Goal: Task Accomplishment & Management: Manage account settings

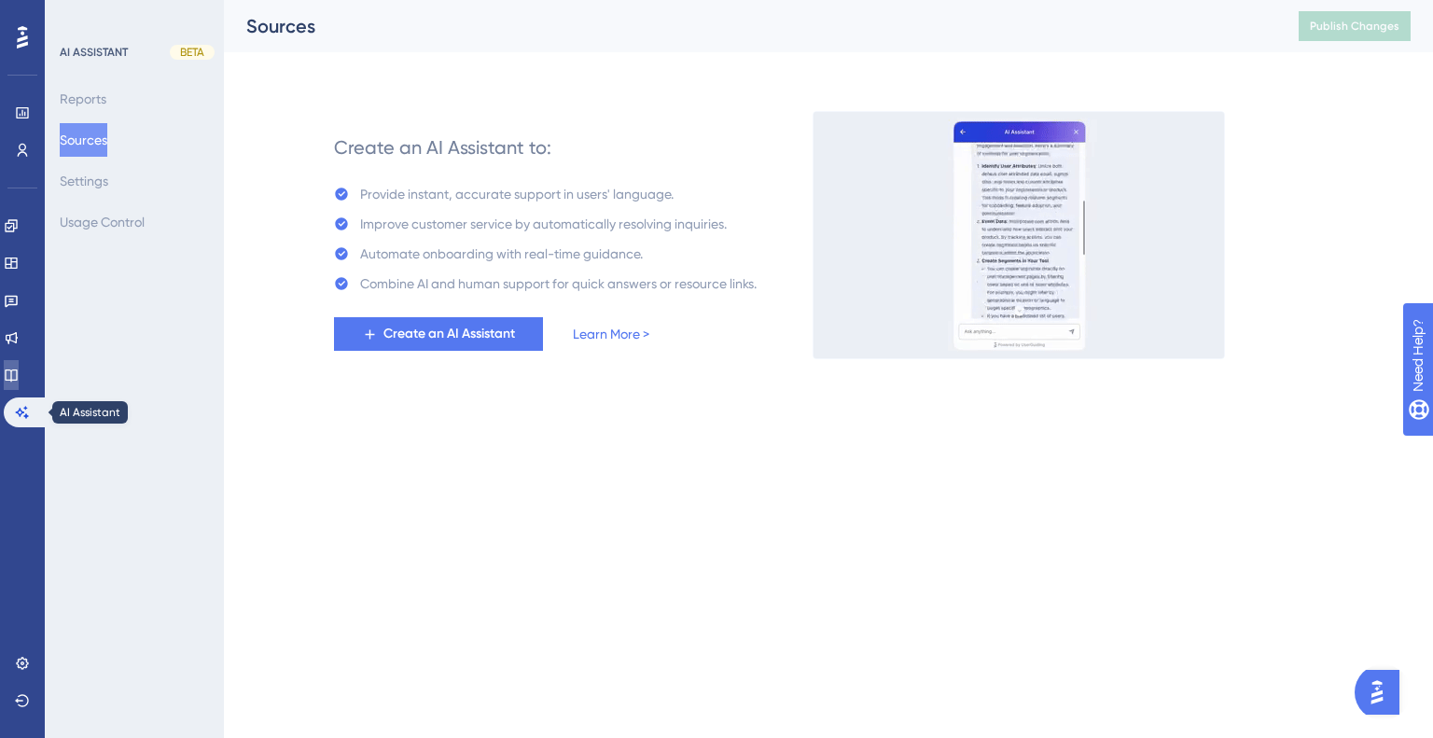
click at [19, 381] on icon at bounding box center [11, 375] width 15 height 15
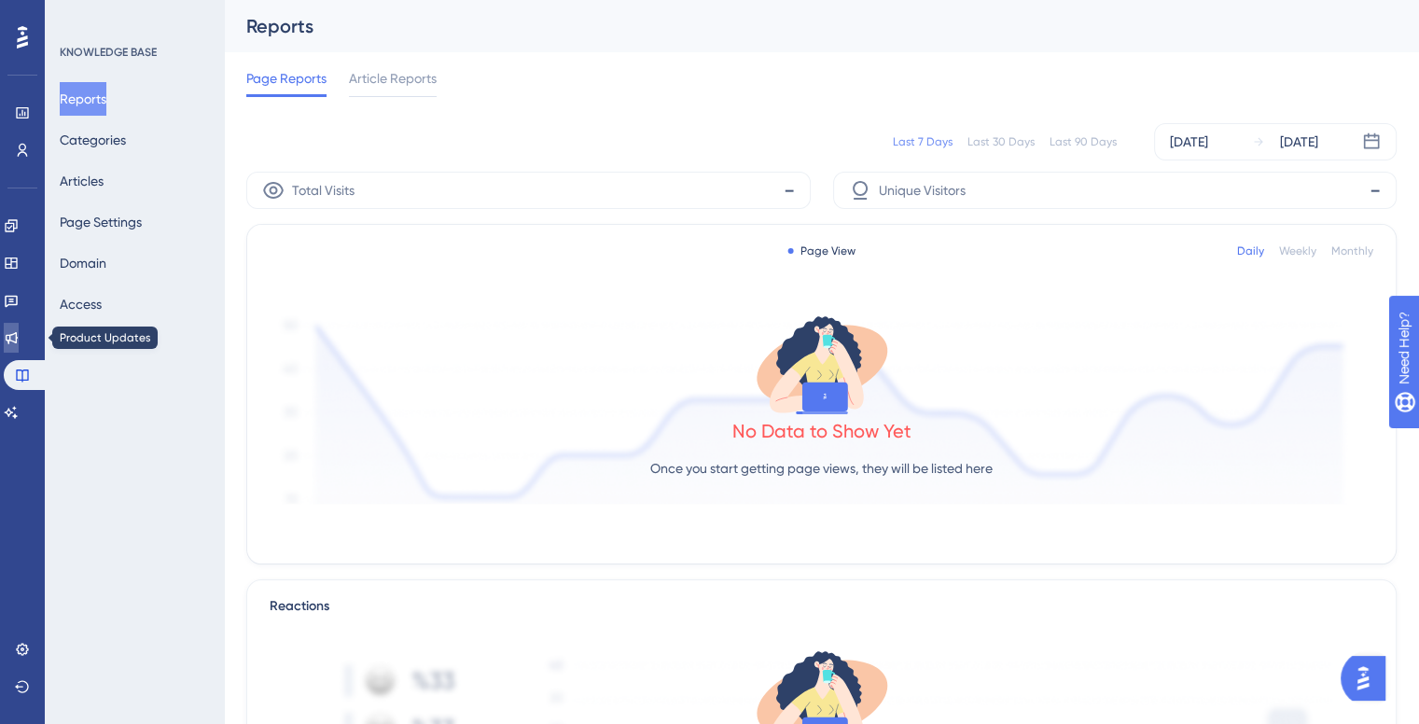
click at [16, 338] on icon at bounding box center [11, 337] width 15 height 15
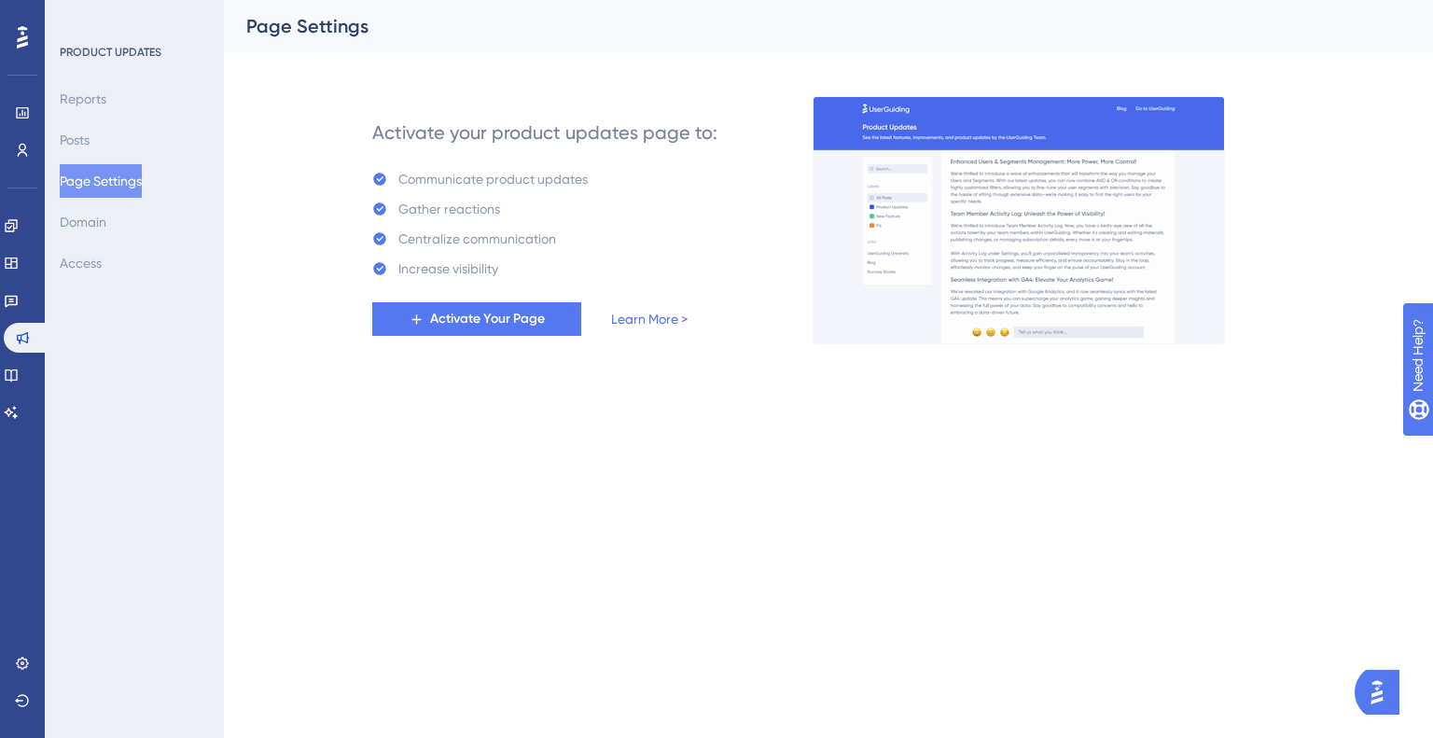
click at [128, 229] on div "Reports Posts Page Settings Domain Access" at bounding box center [135, 181] width 151 height 198
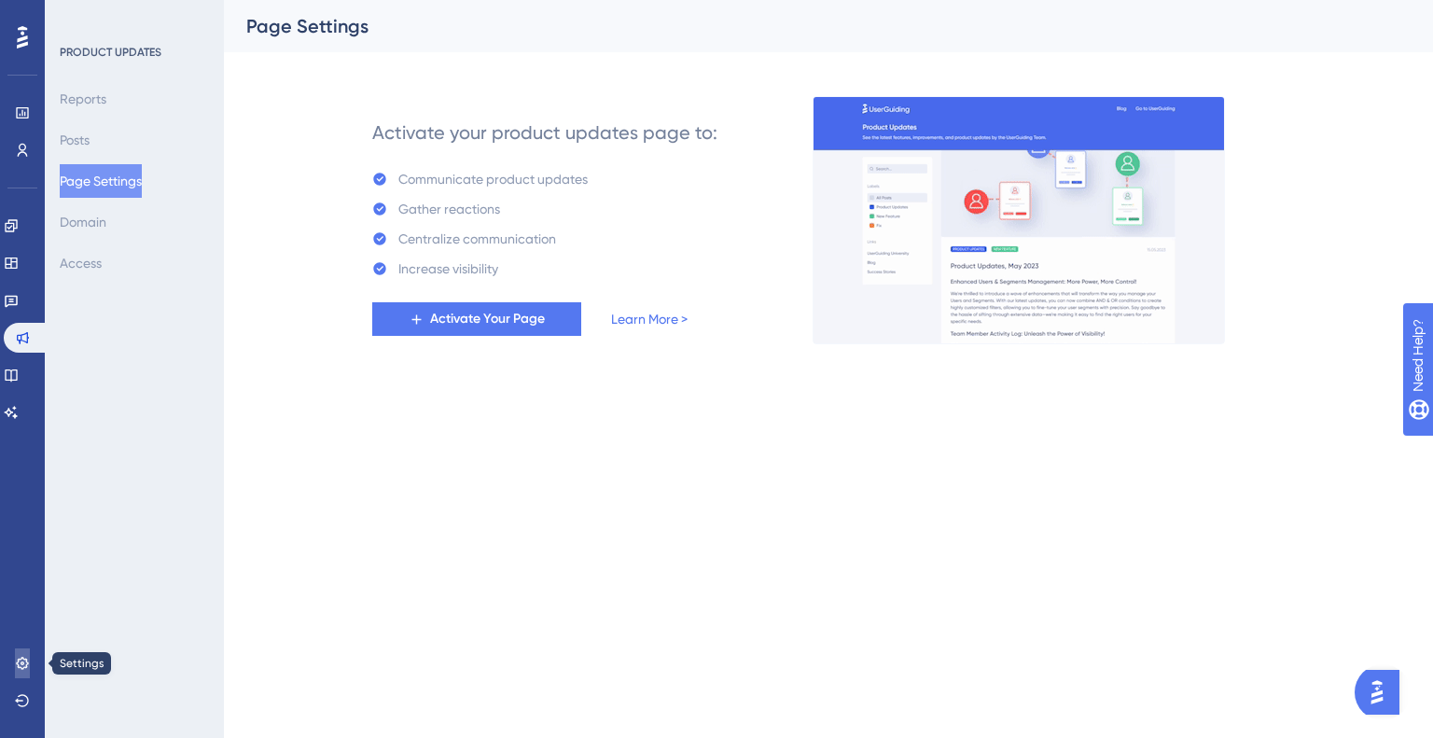
click at [17, 663] on icon at bounding box center [22, 663] width 12 height 12
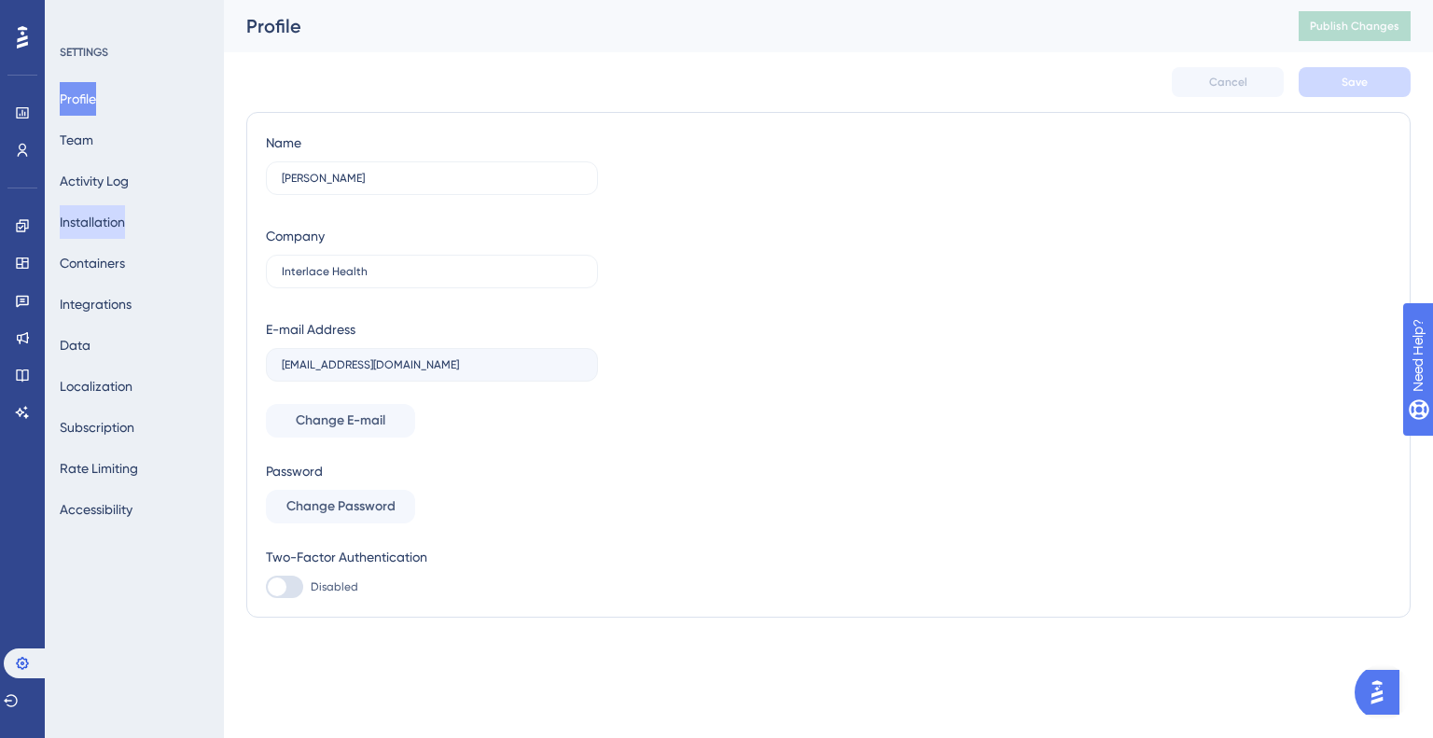
click at [97, 224] on button "Installation" at bounding box center [92, 222] width 65 height 34
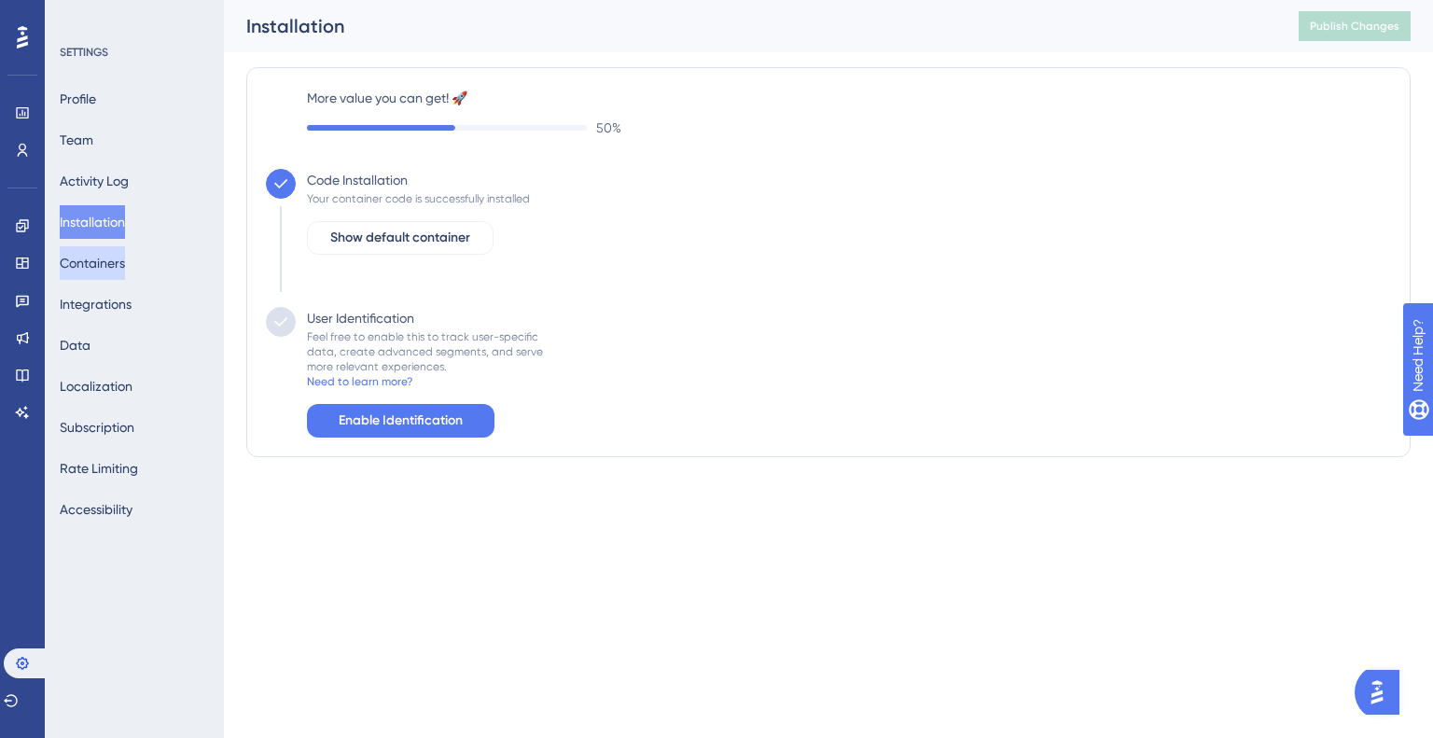
click at [104, 259] on button "Containers" at bounding box center [92, 263] width 65 height 34
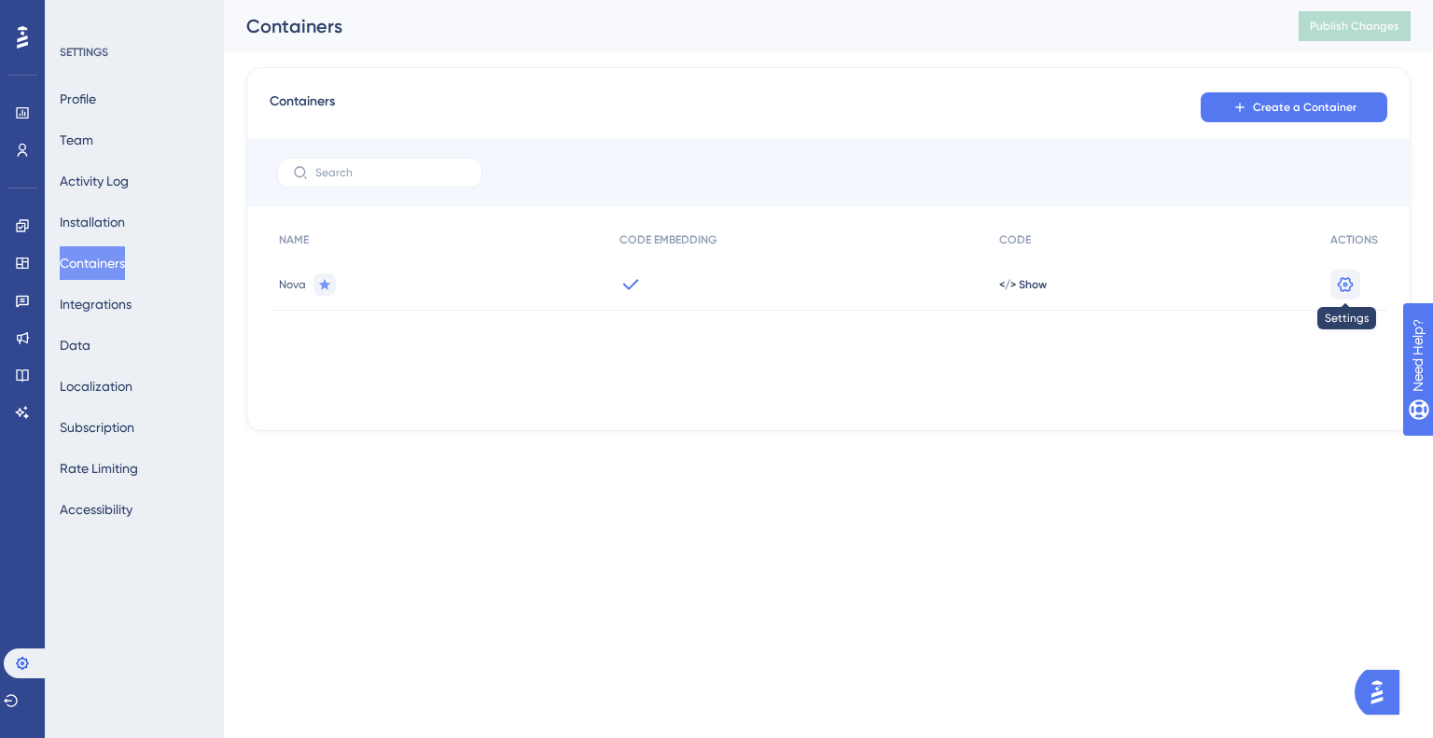
click at [1356, 279] on button at bounding box center [1345, 285] width 30 height 30
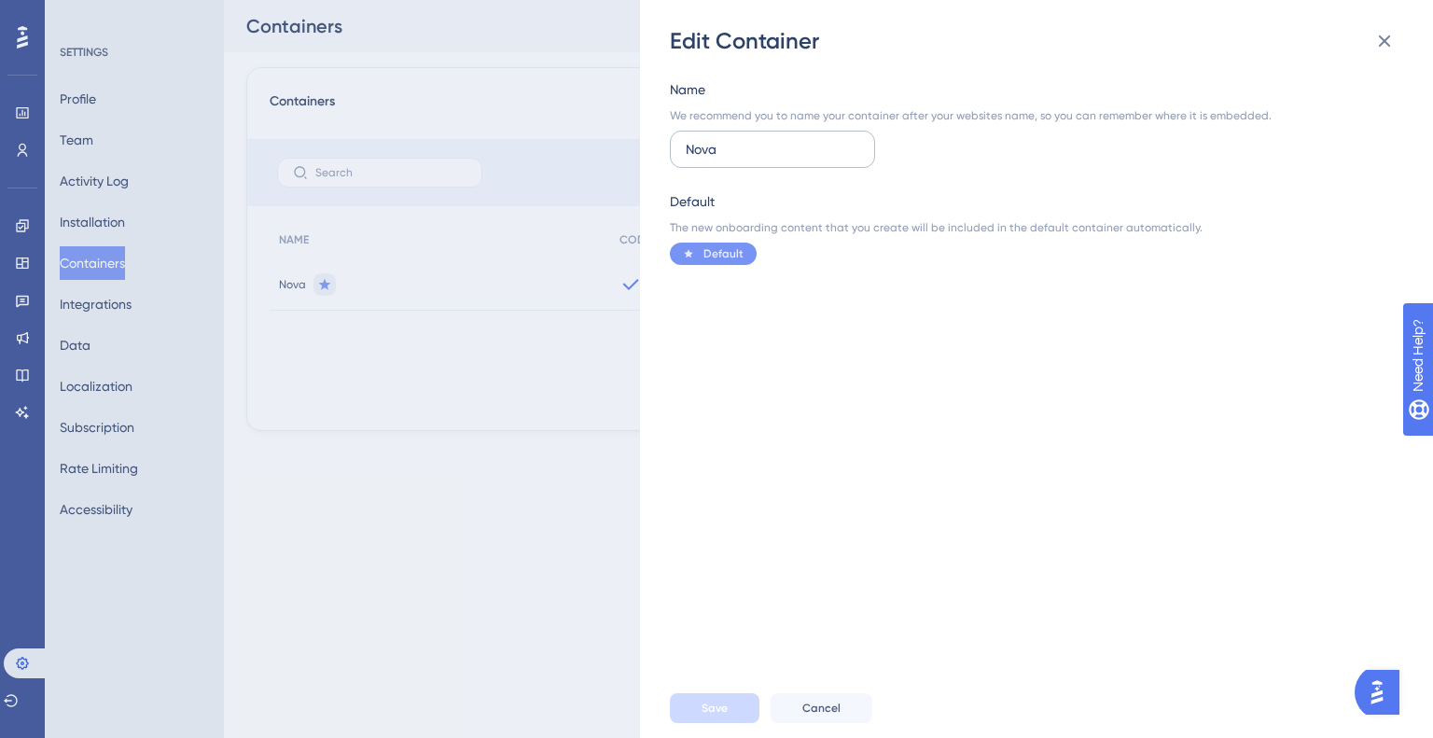
click at [755, 145] on input "Nova" at bounding box center [773, 149] width 174 height 21
type input "Development"
click at [743, 699] on button "Save" at bounding box center [715, 708] width 90 height 30
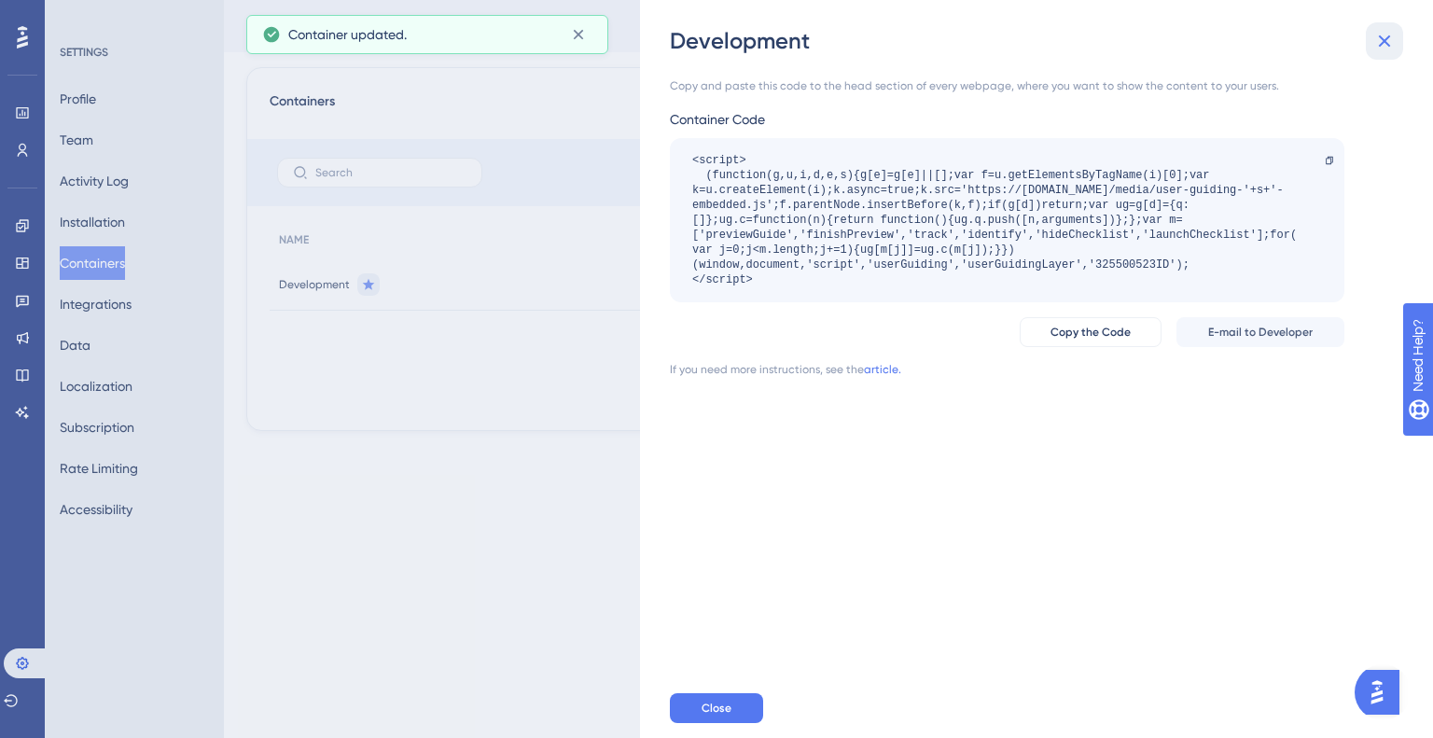
click at [1384, 45] on icon at bounding box center [1384, 41] width 22 height 22
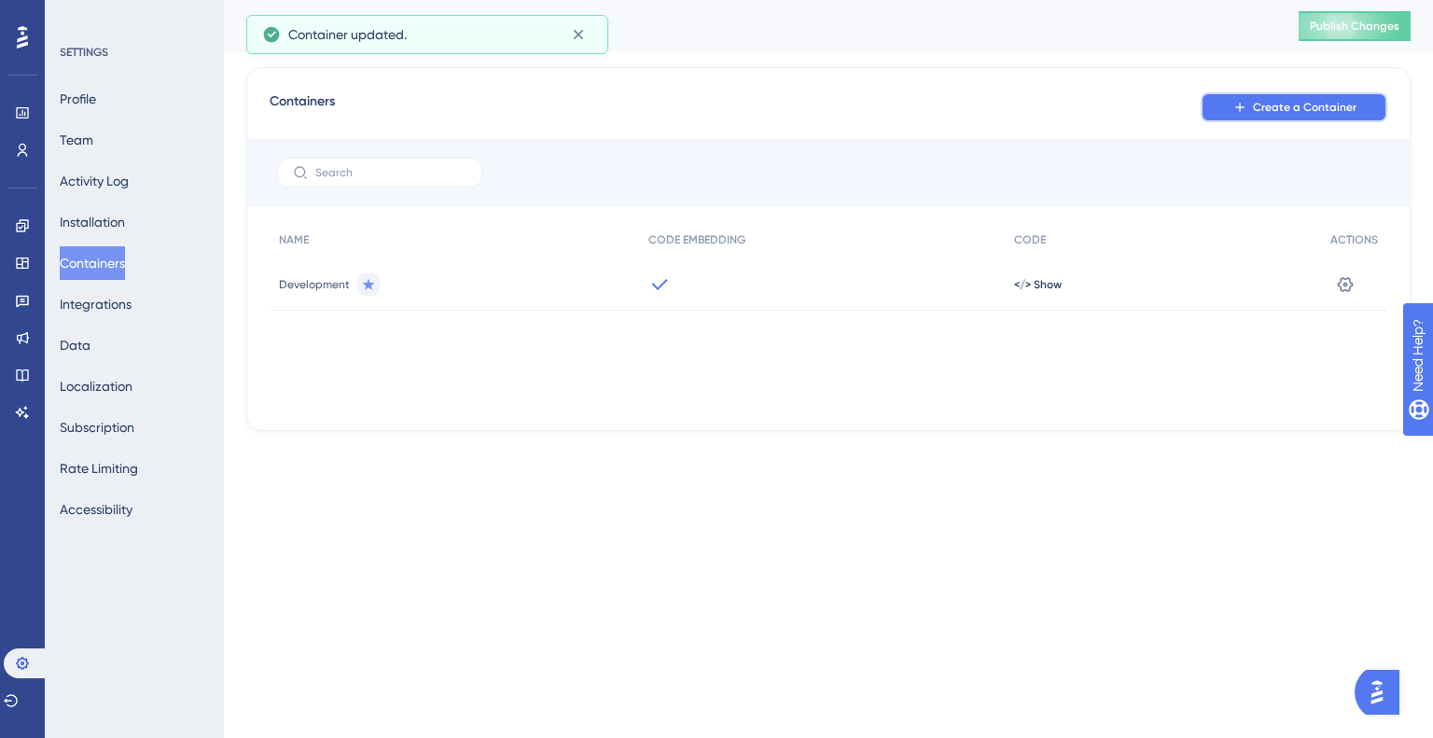
click at [1311, 118] on button "Create a Container" at bounding box center [1294, 107] width 187 height 30
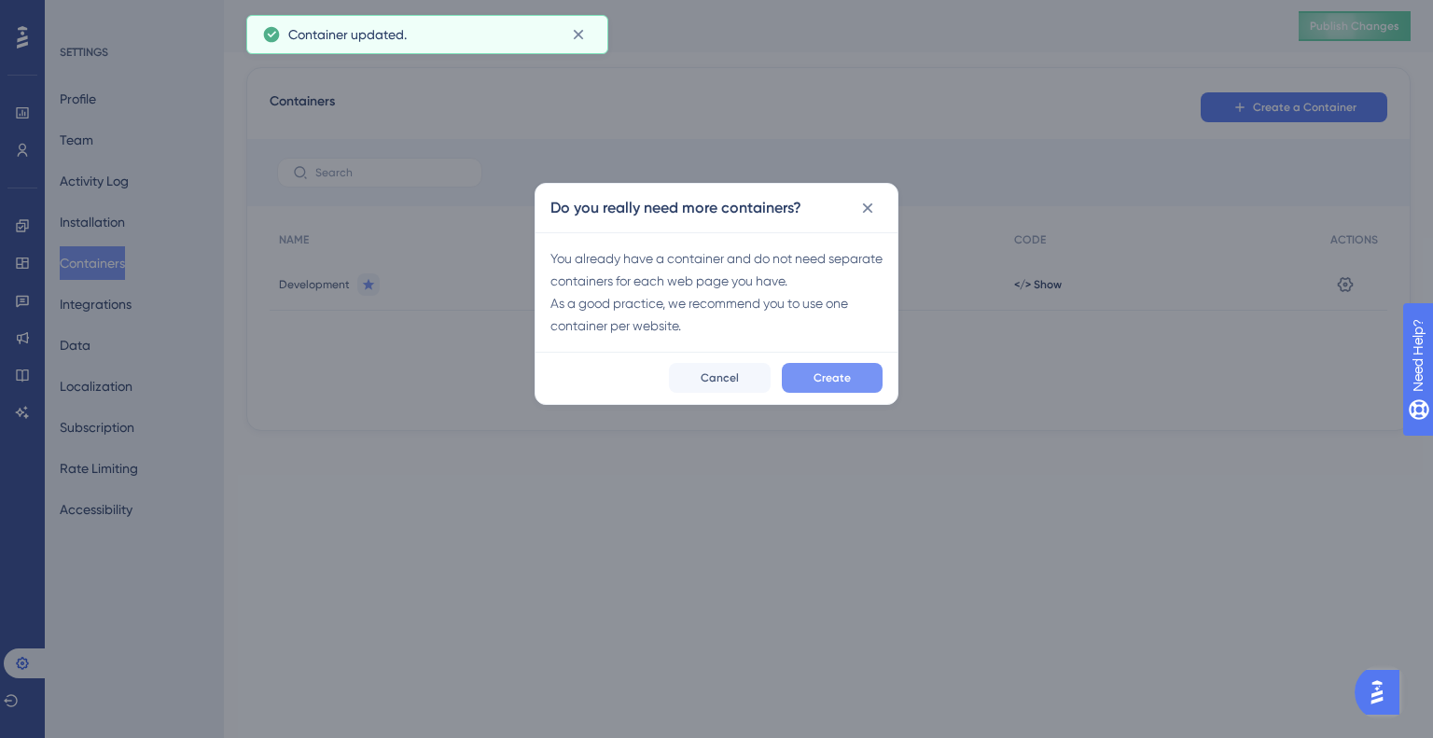
click at [854, 371] on button "Create" at bounding box center [832, 378] width 101 height 30
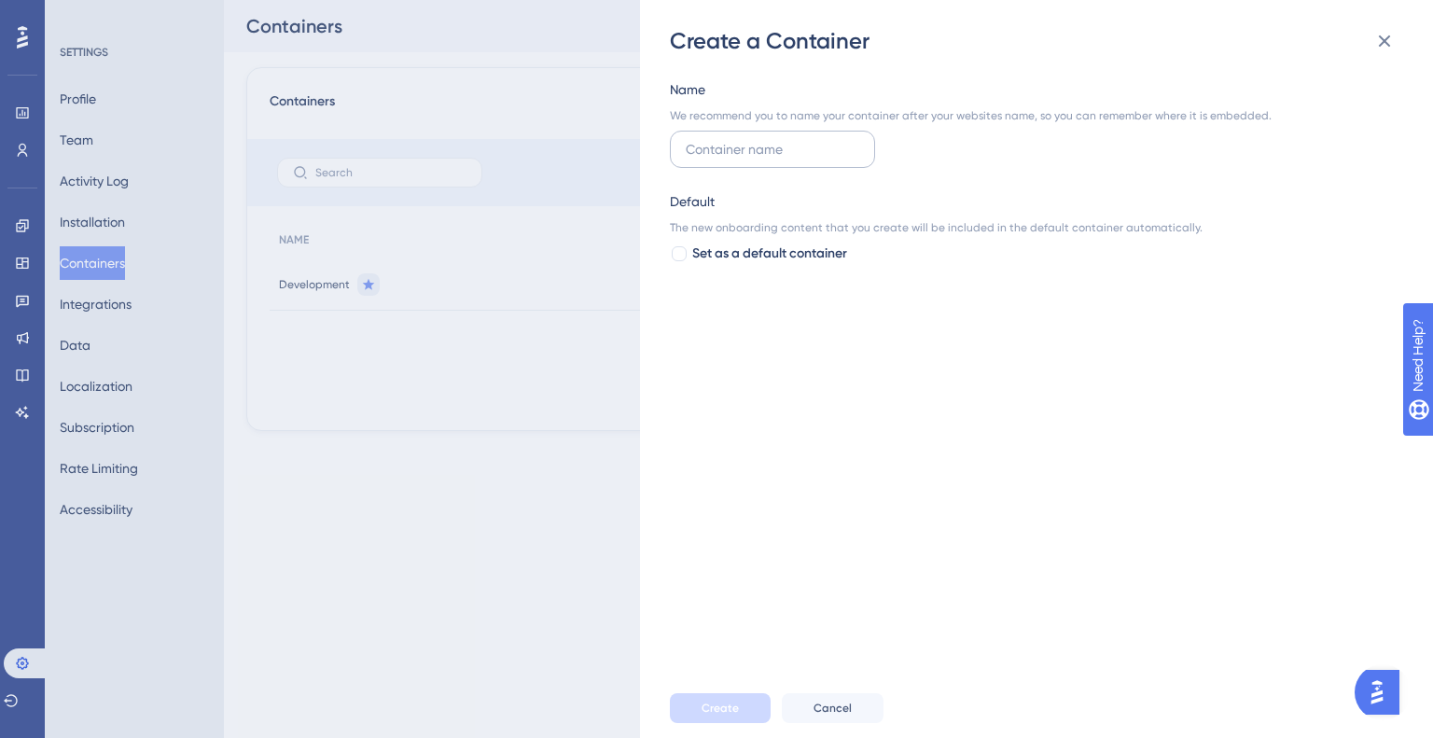
click at [754, 147] on input "text" at bounding box center [773, 149] width 174 height 21
type input "QA"
click at [730, 709] on span "Create" at bounding box center [720, 708] width 37 height 15
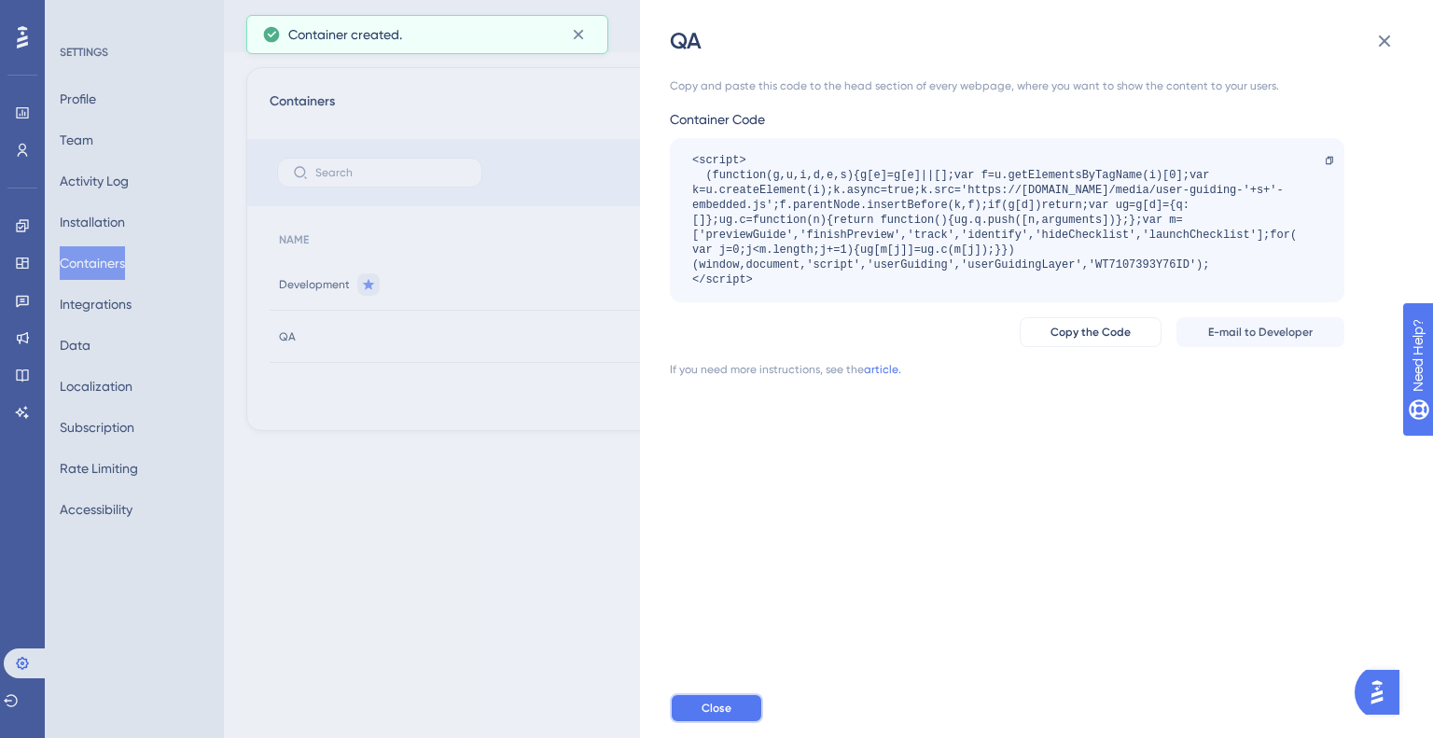
click at [737, 712] on button "Close" at bounding box center [716, 708] width 93 height 30
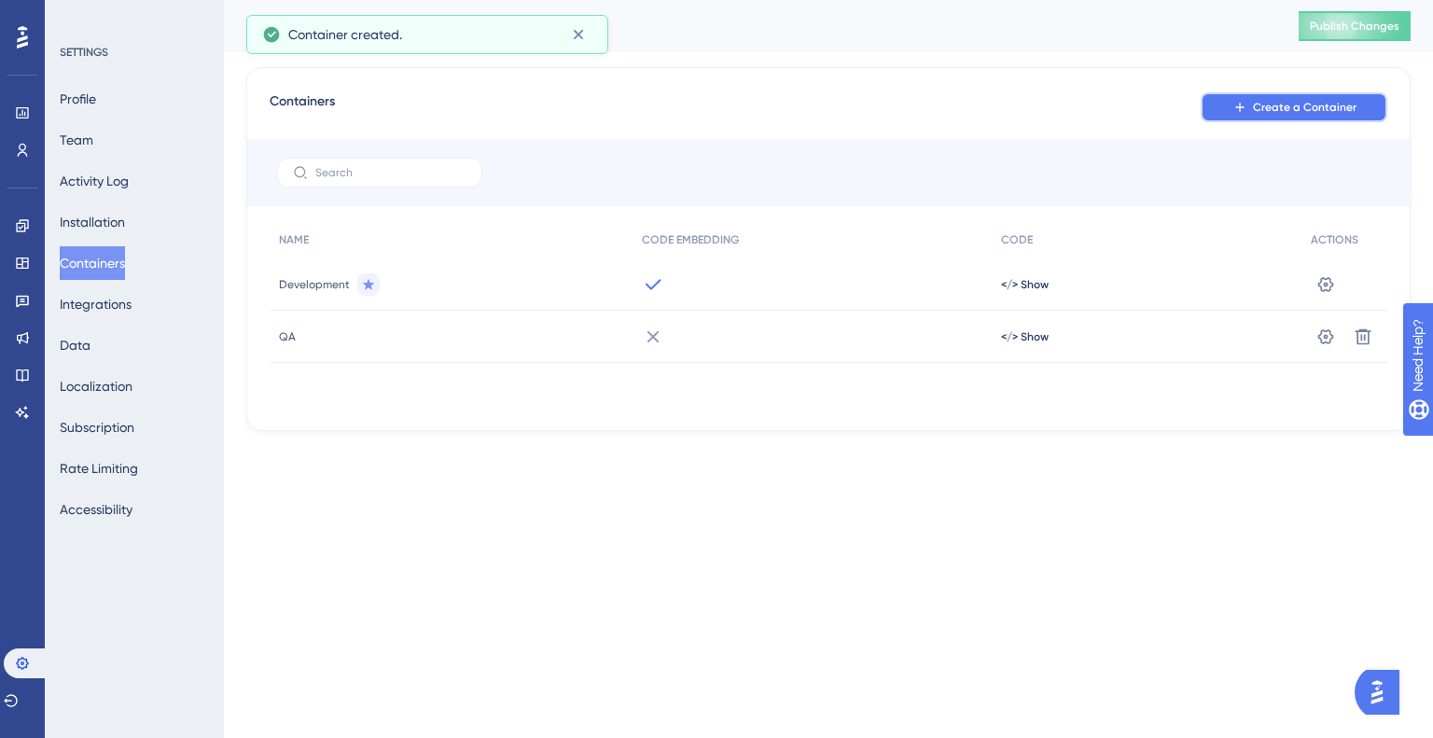
click at [1291, 111] on span "Create a Container" at bounding box center [1305, 107] width 104 height 15
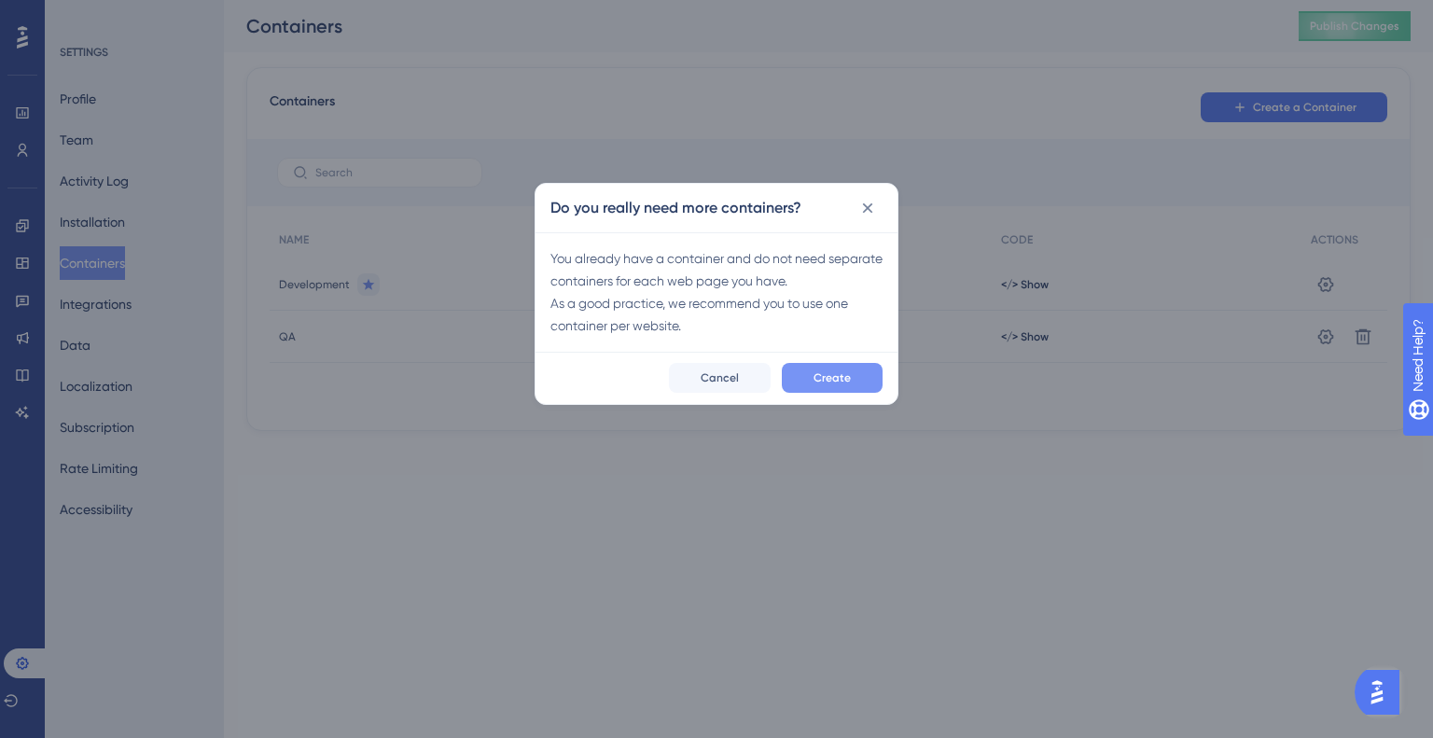
click at [796, 379] on button "Create" at bounding box center [832, 378] width 101 height 30
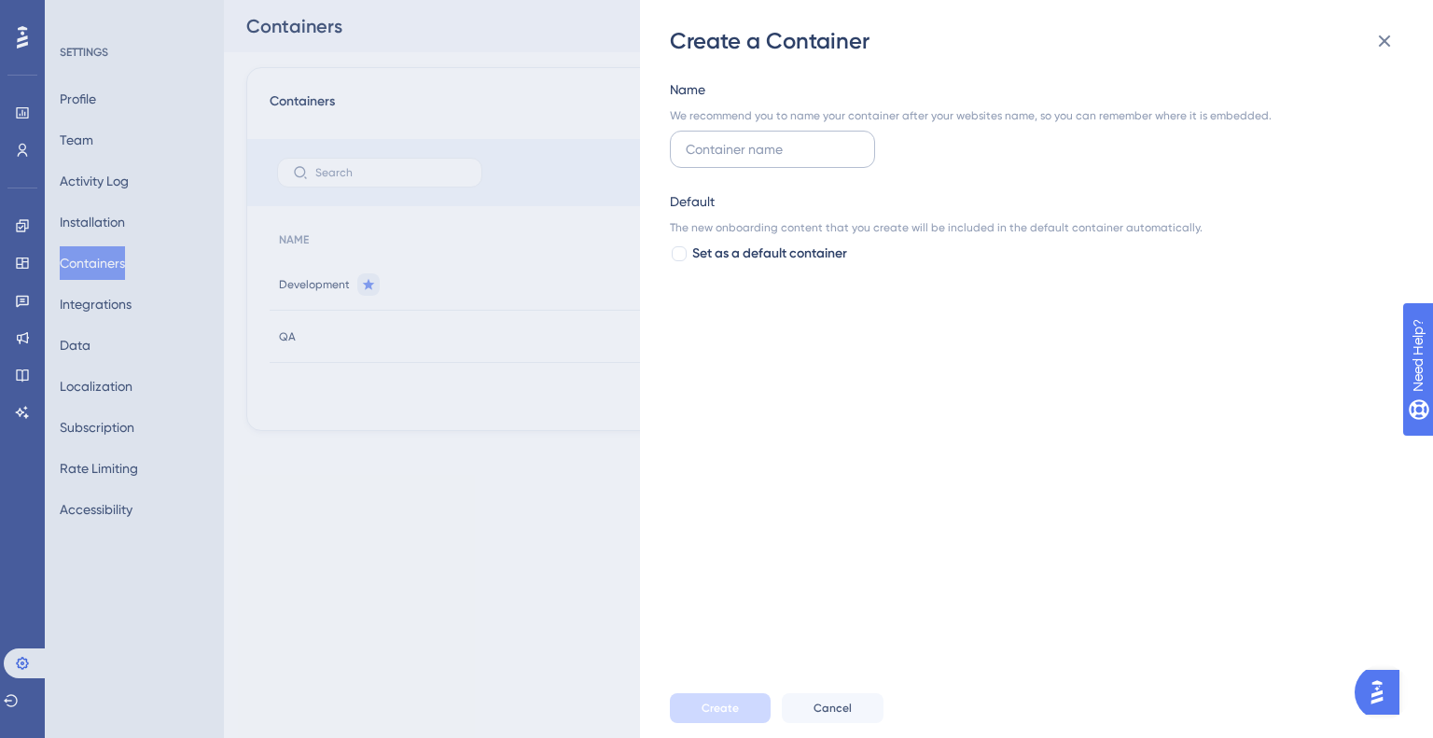
click at [744, 148] on input "text" at bounding box center [773, 149] width 174 height 21
type input "Production"
click at [741, 708] on button "Create" at bounding box center [720, 708] width 101 height 30
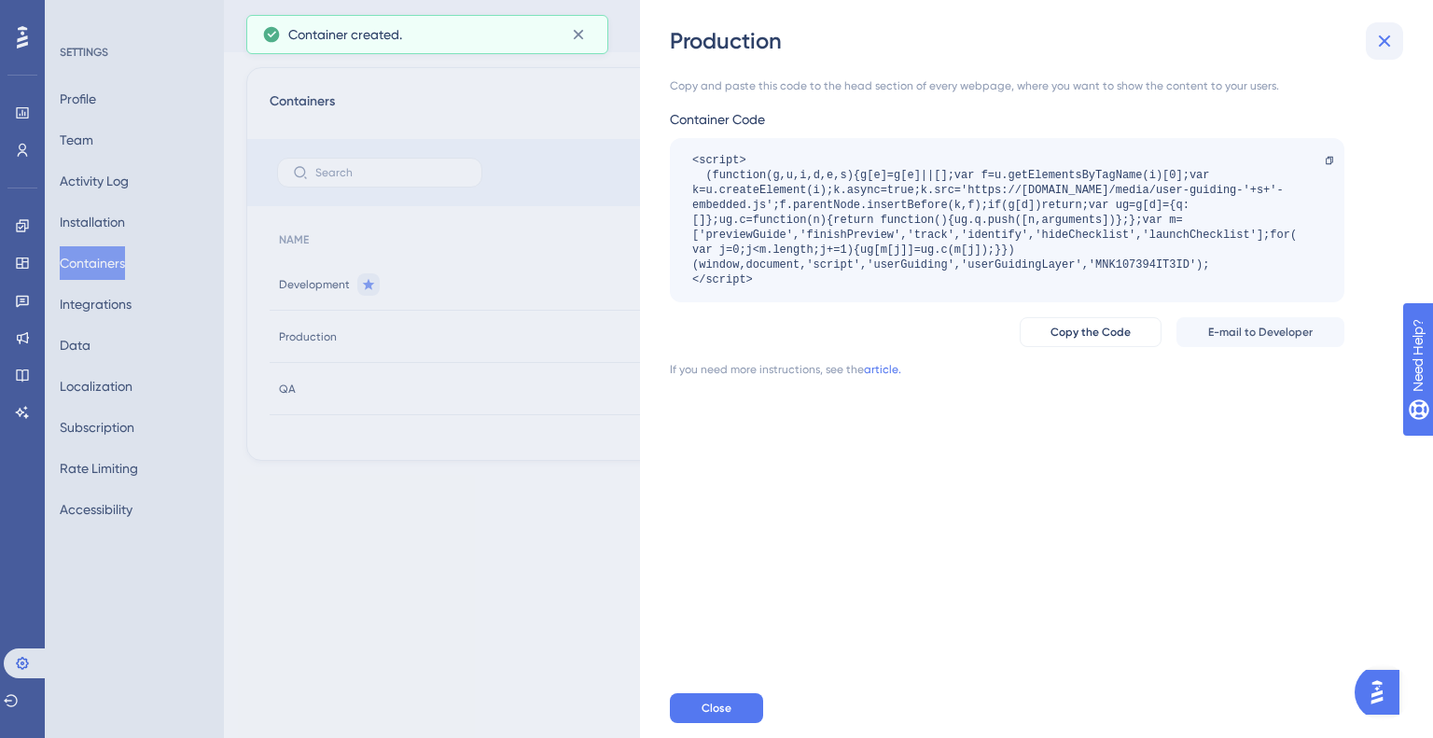
click at [1388, 30] on icon at bounding box center [1384, 41] width 22 height 22
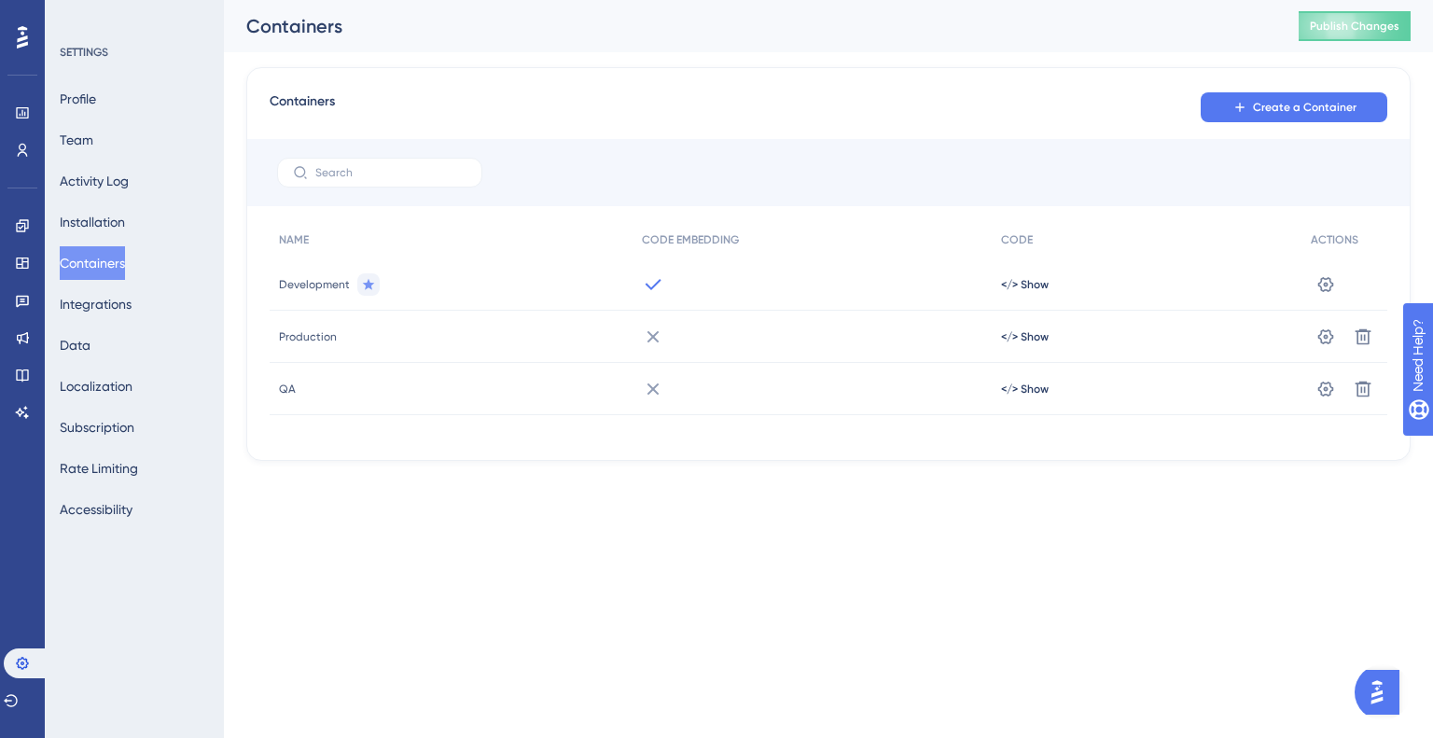
click at [297, 274] on div "Development" at bounding box center [451, 284] width 363 height 52
drag, startPoint x: 312, startPoint y: 345, endPoint x: 302, endPoint y: 332, distance: 16.1
click at [309, 342] on div "Production" at bounding box center [451, 337] width 363 height 52
click at [311, 341] on span "Production" at bounding box center [308, 336] width 58 height 15
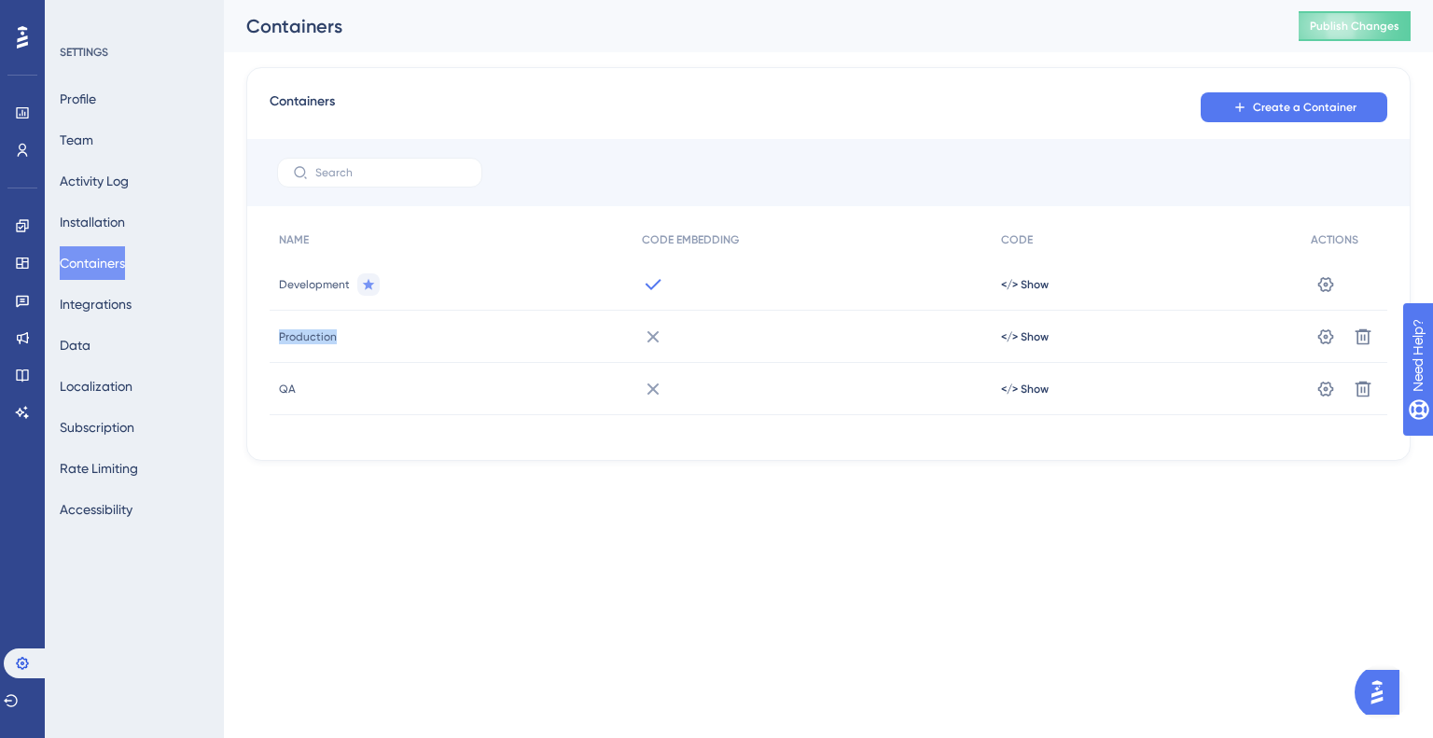
click at [311, 341] on span "Production" at bounding box center [308, 336] width 58 height 15
click at [311, 333] on span "Production" at bounding box center [308, 336] width 58 height 15
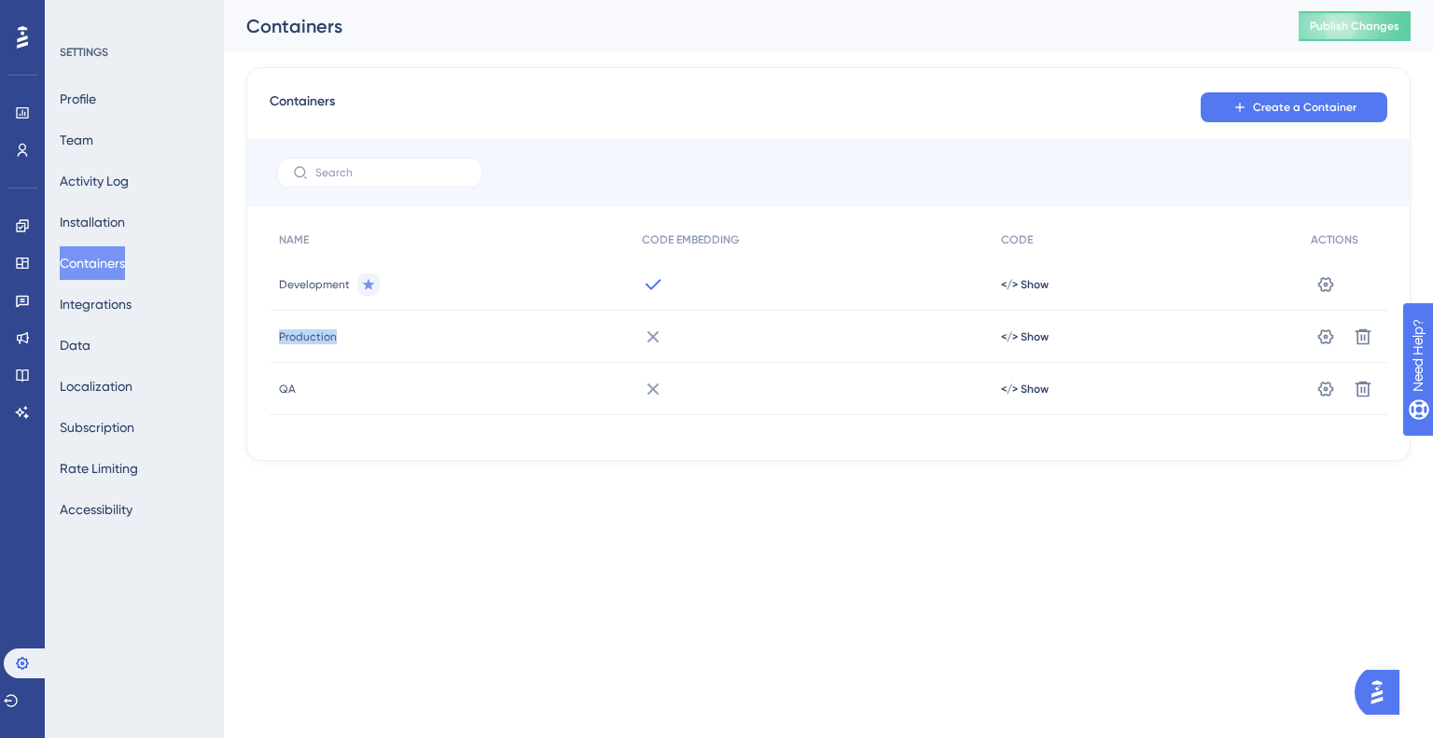
click at [311, 333] on span "Production" at bounding box center [308, 336] width 58 height 15
click at [308, 333] on span "Production" at bounding box center [308, 336] width 58 height 15
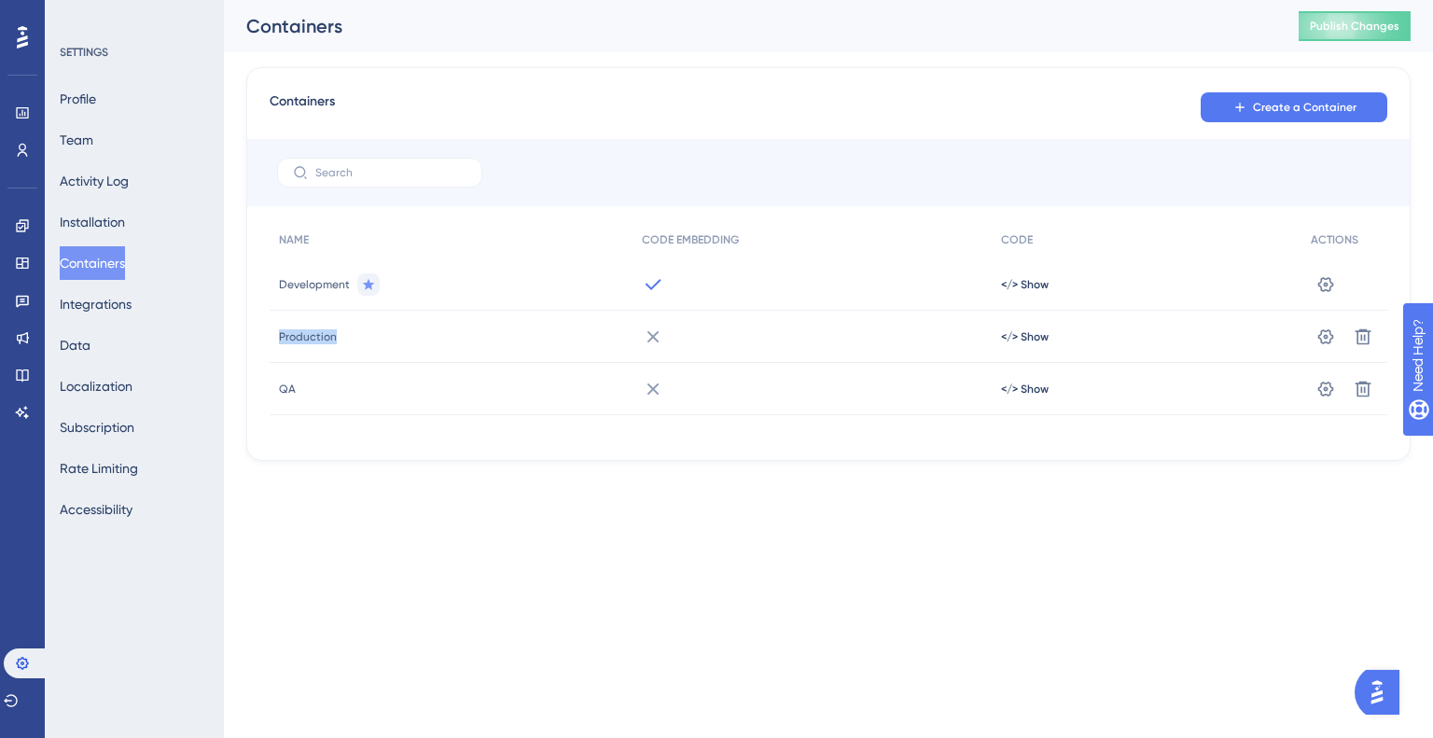
click at [308, 333] on span "Production" at bounding box center [308, 336] width 58 height 15
click at [294, 339] on span "Production" at bounding box center [308, 336] width 58 height 15
click at [293, 339] on span "Production" at bounding box center [308, 336] width 58 height 15
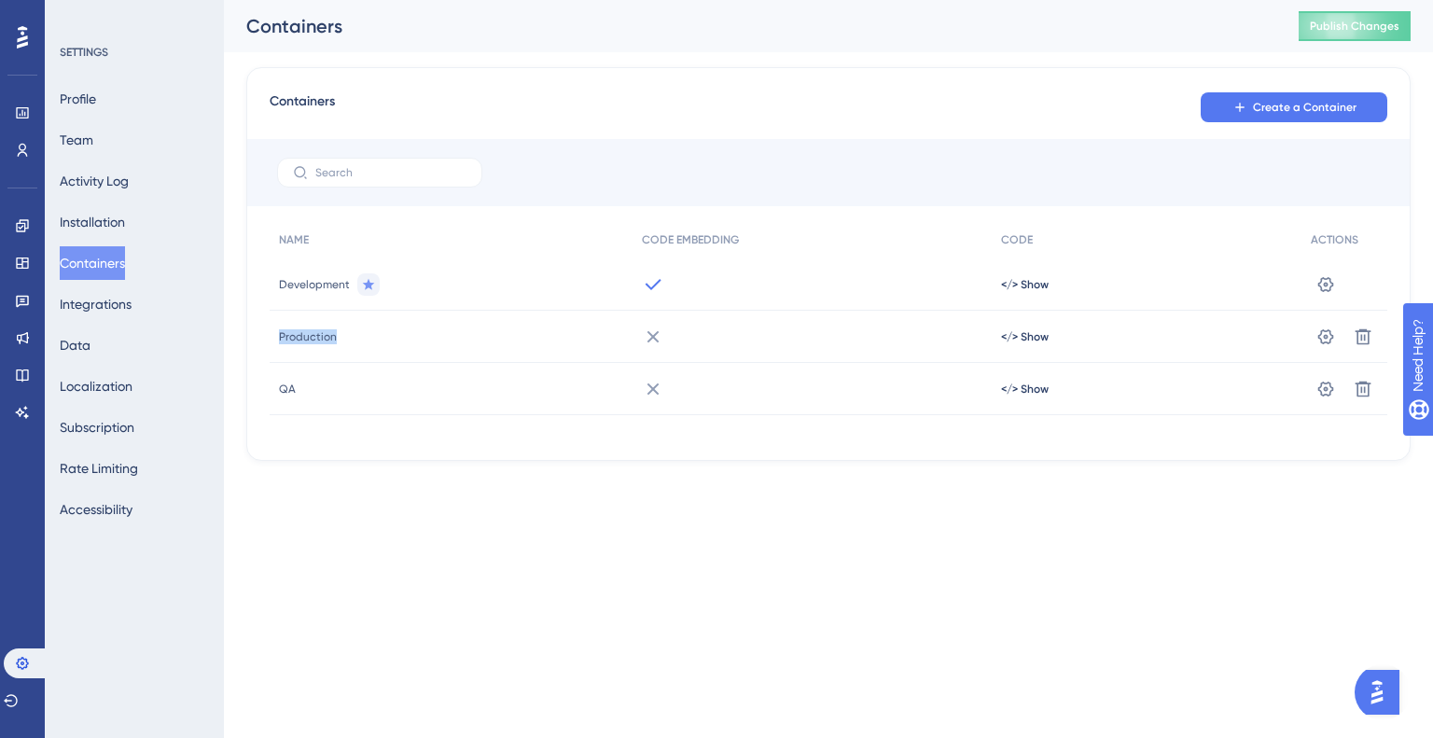
click at [293, 339] on span "Production" at bounding box center [308, 336] width 58 height 15
click at [291, 338] on span "Production" at bounding box center [308, 336] width 58 height 15
click at [1366, 335] on icon at bounding box center [1363, 336] width 19 height 19
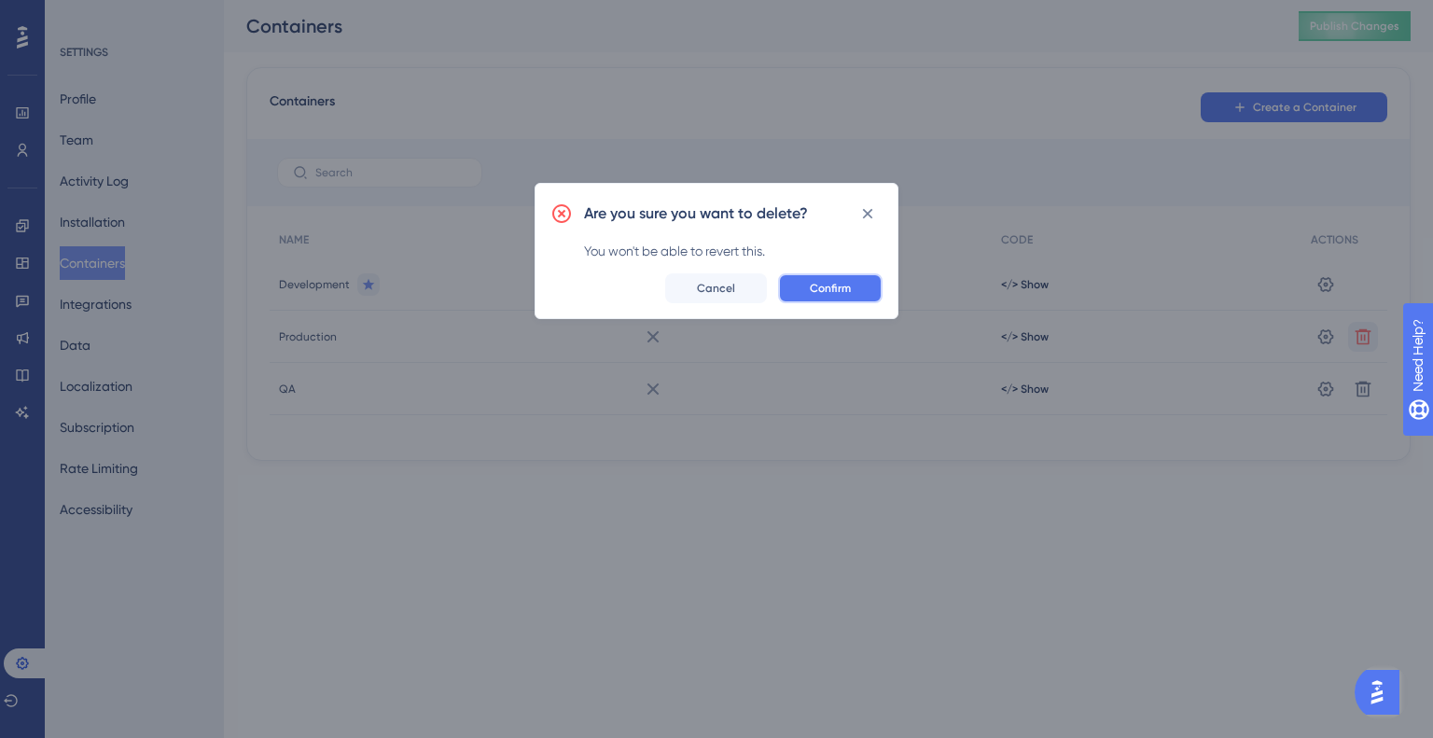
click at [829, 297] on button "Confirm" at bounding box center [830, 288] width 104 height 30
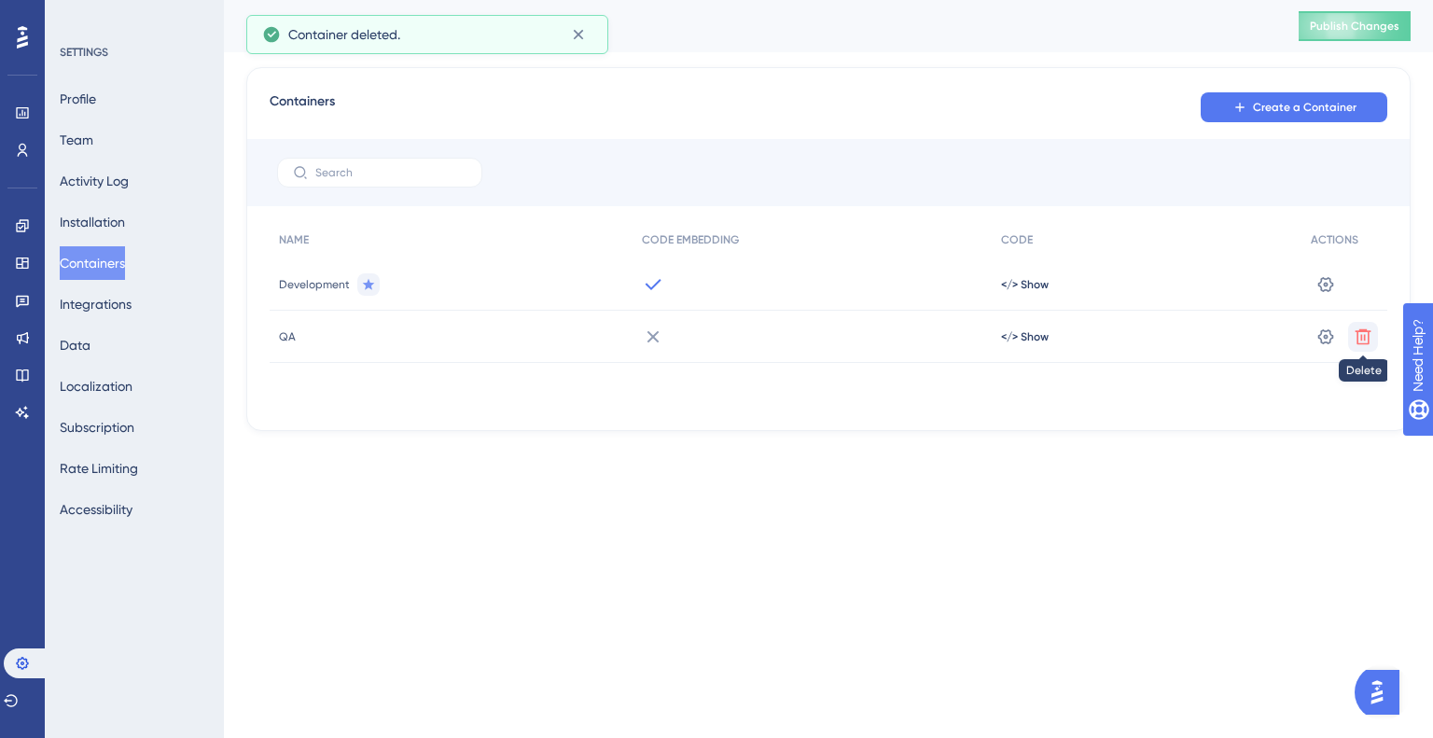
click at [1370, 341] on icon at bounding box center [1363, 336] width 19 height 19
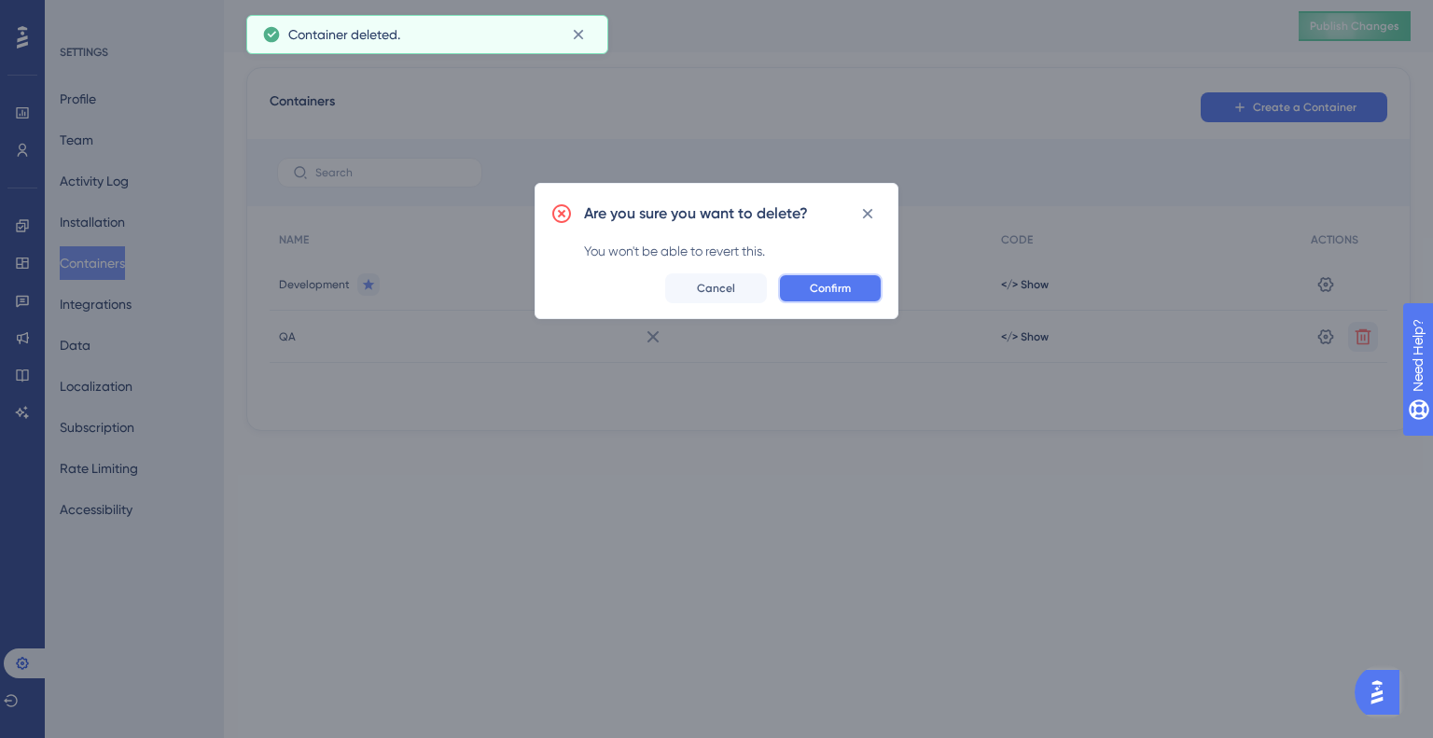
click at [851, 293] on button "Confirm" at bounding box center [830, 288] width 104 height 30
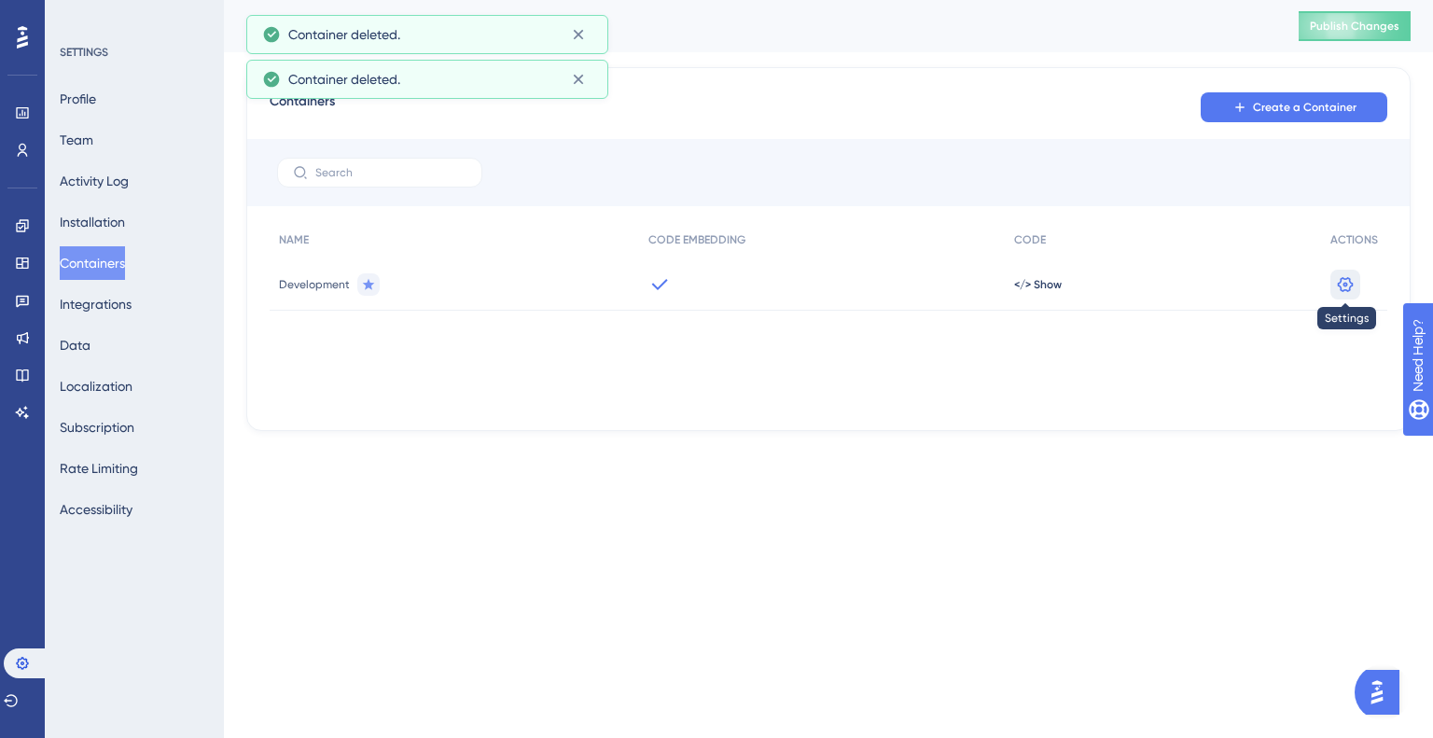
click at [1340, 275] on icon at bounding box center [1345, 284] width 19 height 19
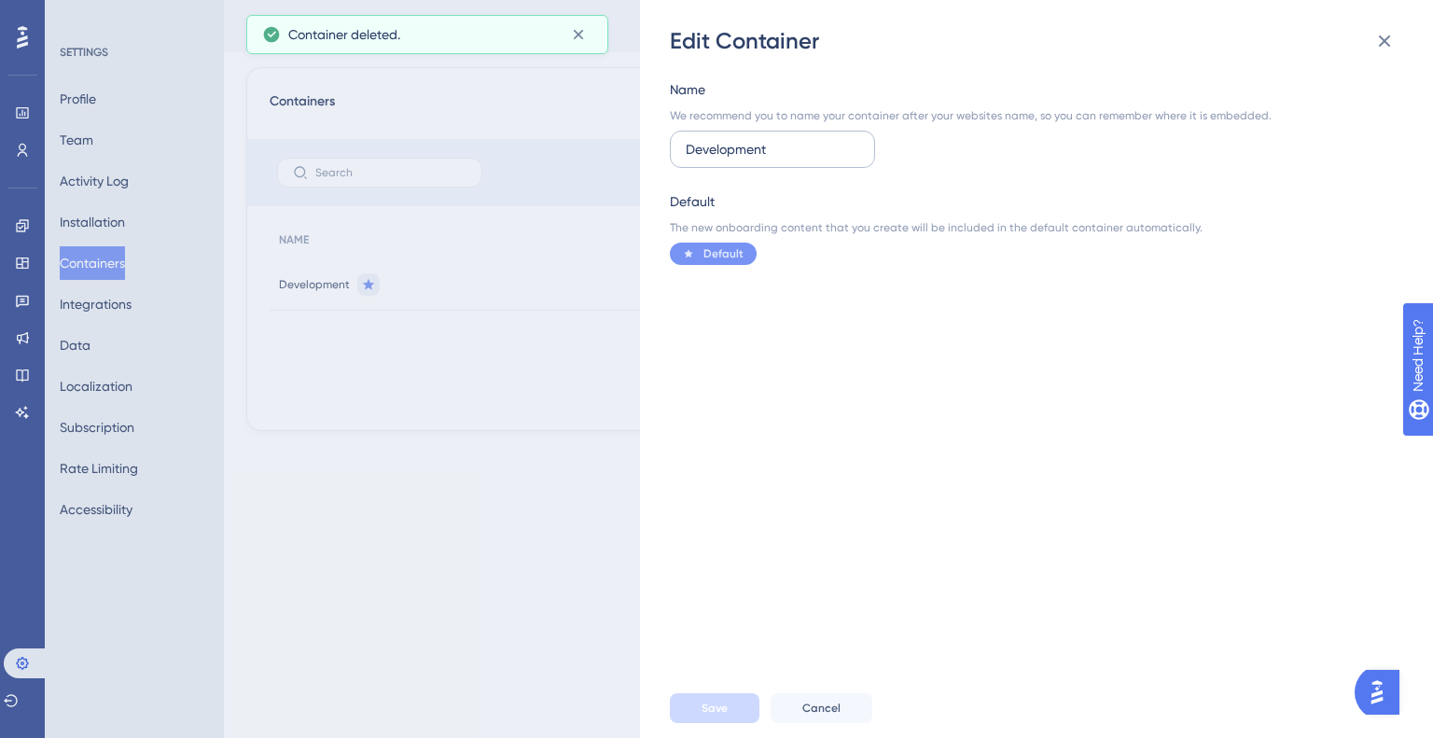
click at [804, 152] on input "Development" at bounding box center [773, 149] width 174 height 21
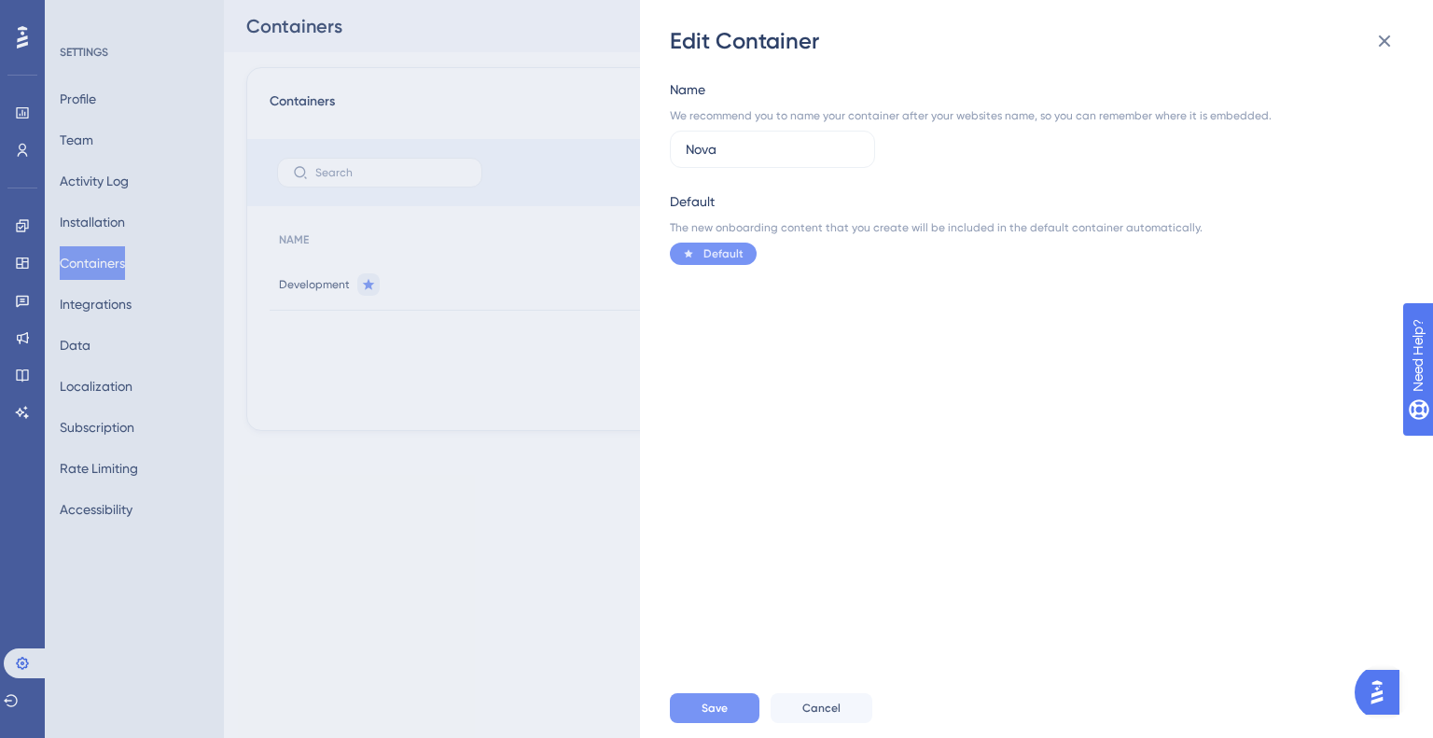
type input "Nova"
click at [710, 723] on div "Save Cancel" at bounding box center [1066, 708] width 793 height 60
click at [734, 712] on button "Save" at bounding box center [715, 708] width 90 height 30
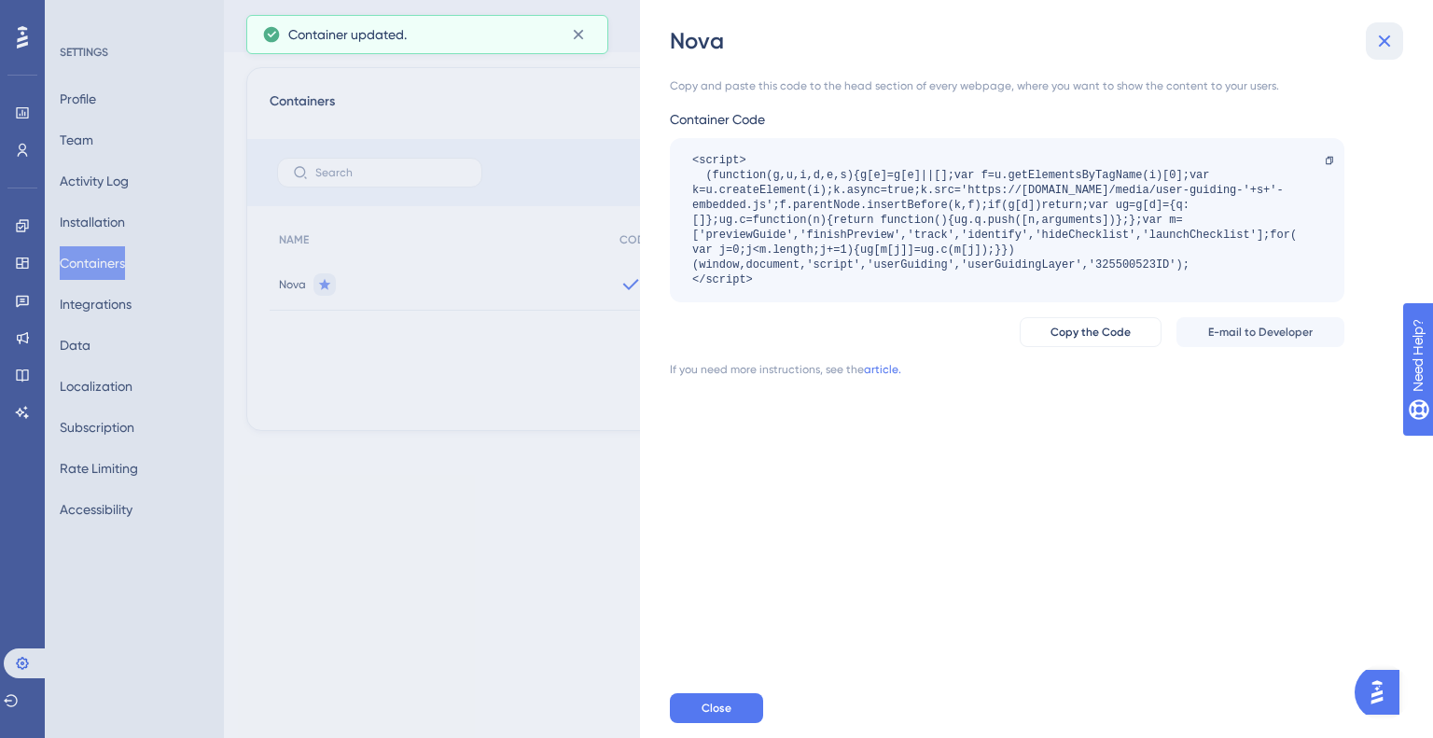
click at [1401, 29] on button at bounding box center [1384, 40] width 37 height 37
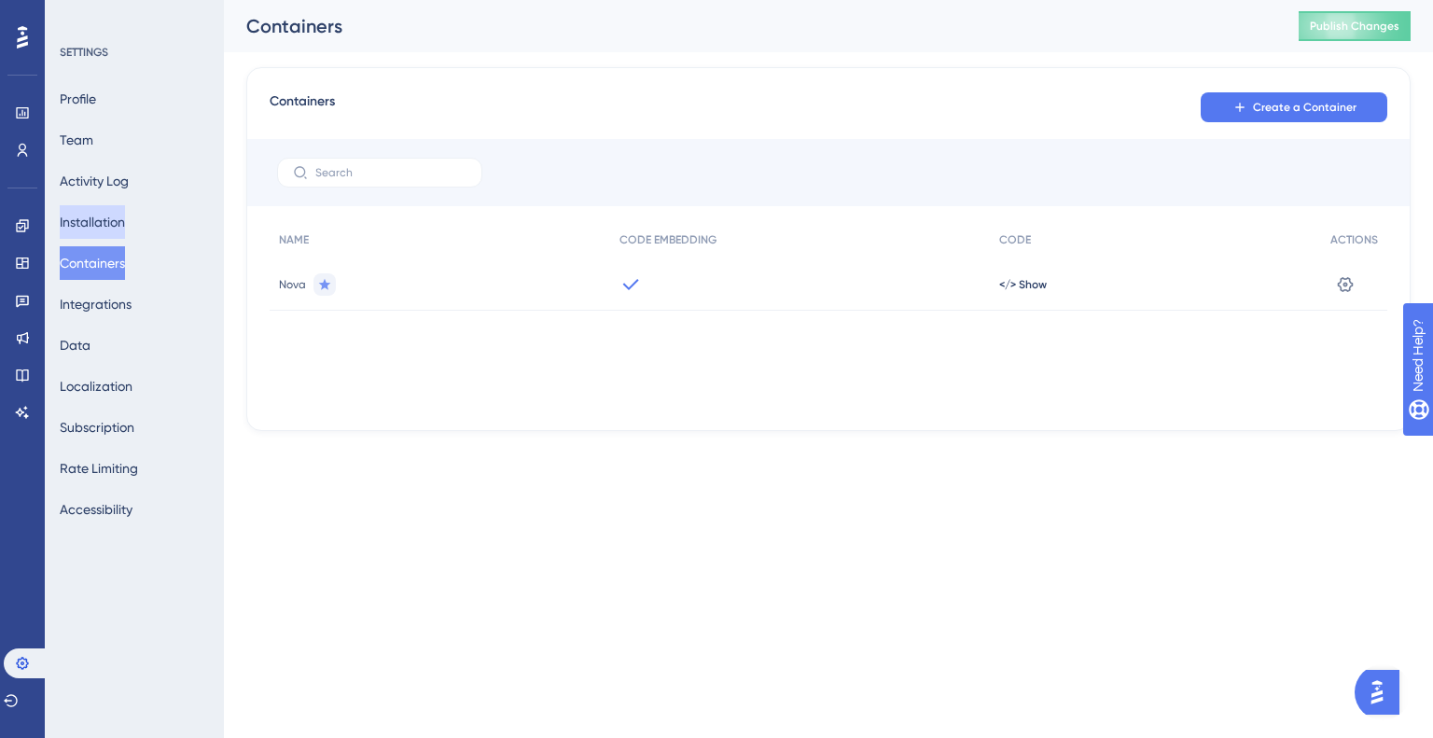
click at [78, 227] on button "Installation" at bounding box center [92, 222] width 65 height 34
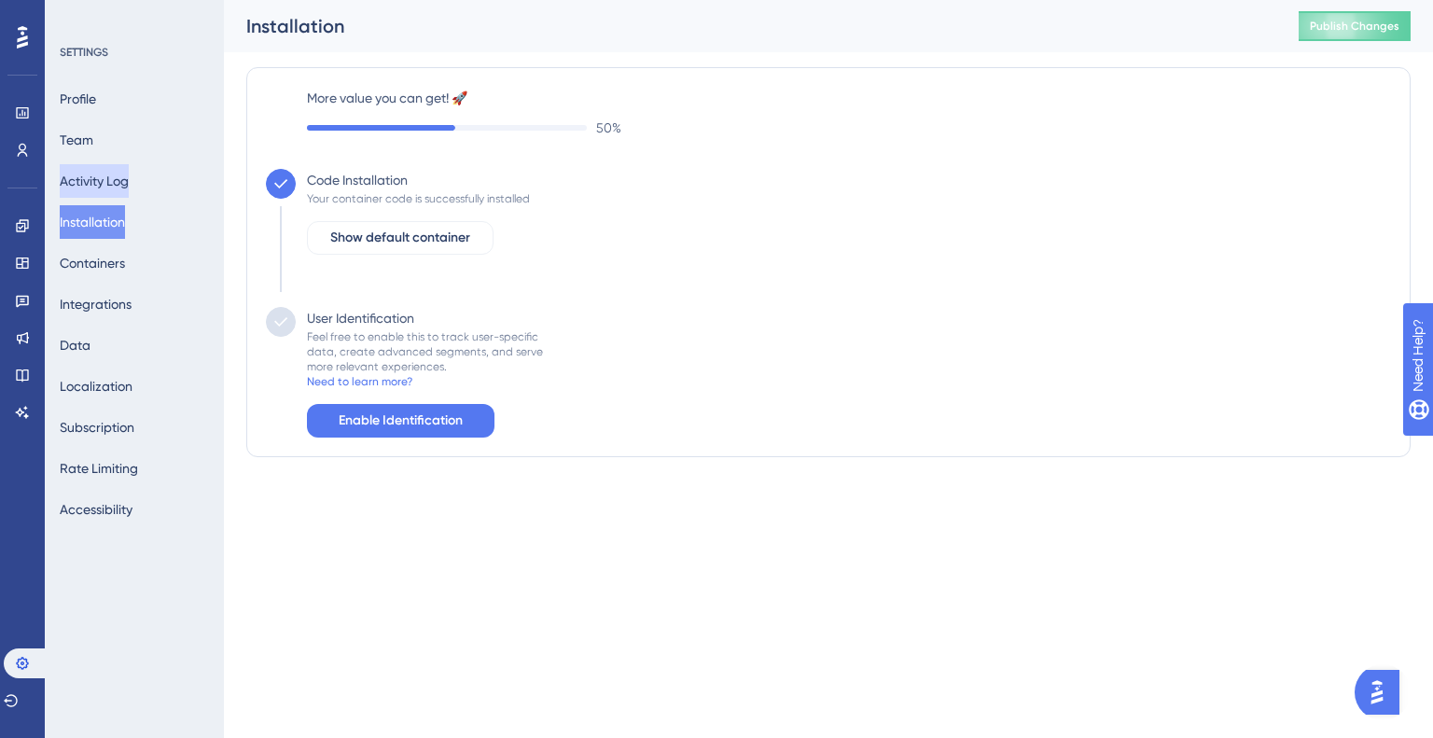
click at [95, 194] on button "Activity Log" at bounding box center [94, 181] width 69 height 34
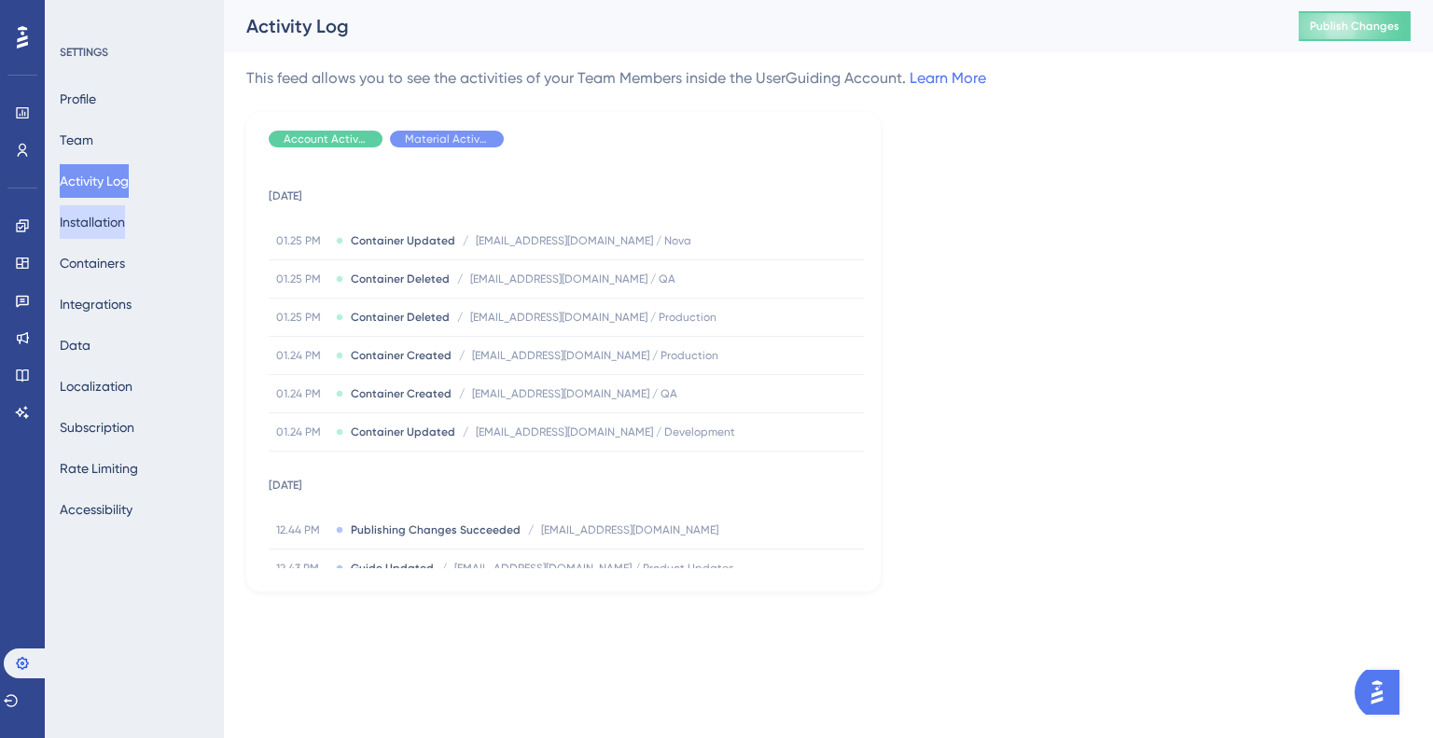
click at [98, 213] on button "Installation" at bounding box center [92, 222] width 65 height 34
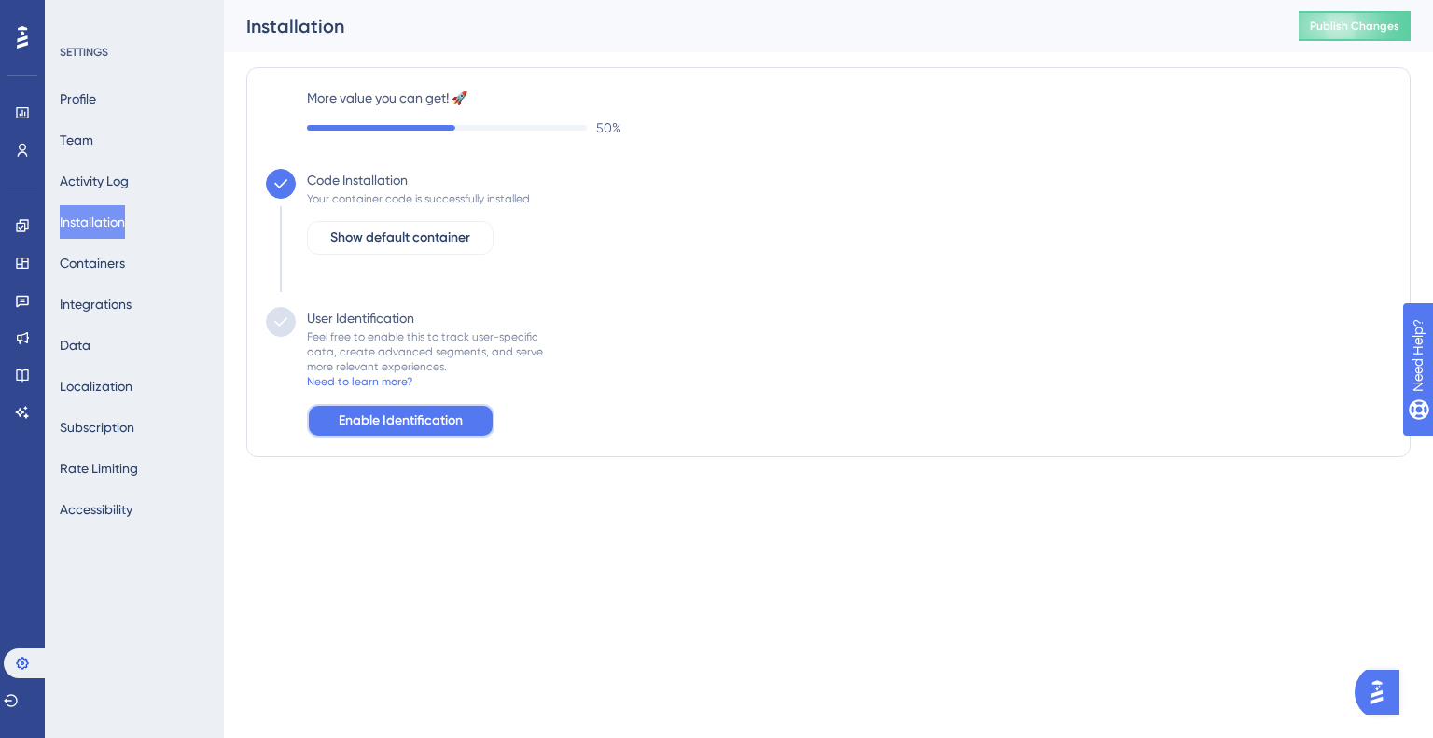
click at [476, 411] on button "Enable Identification" at bounding box center [401, 421] width 188 height 34
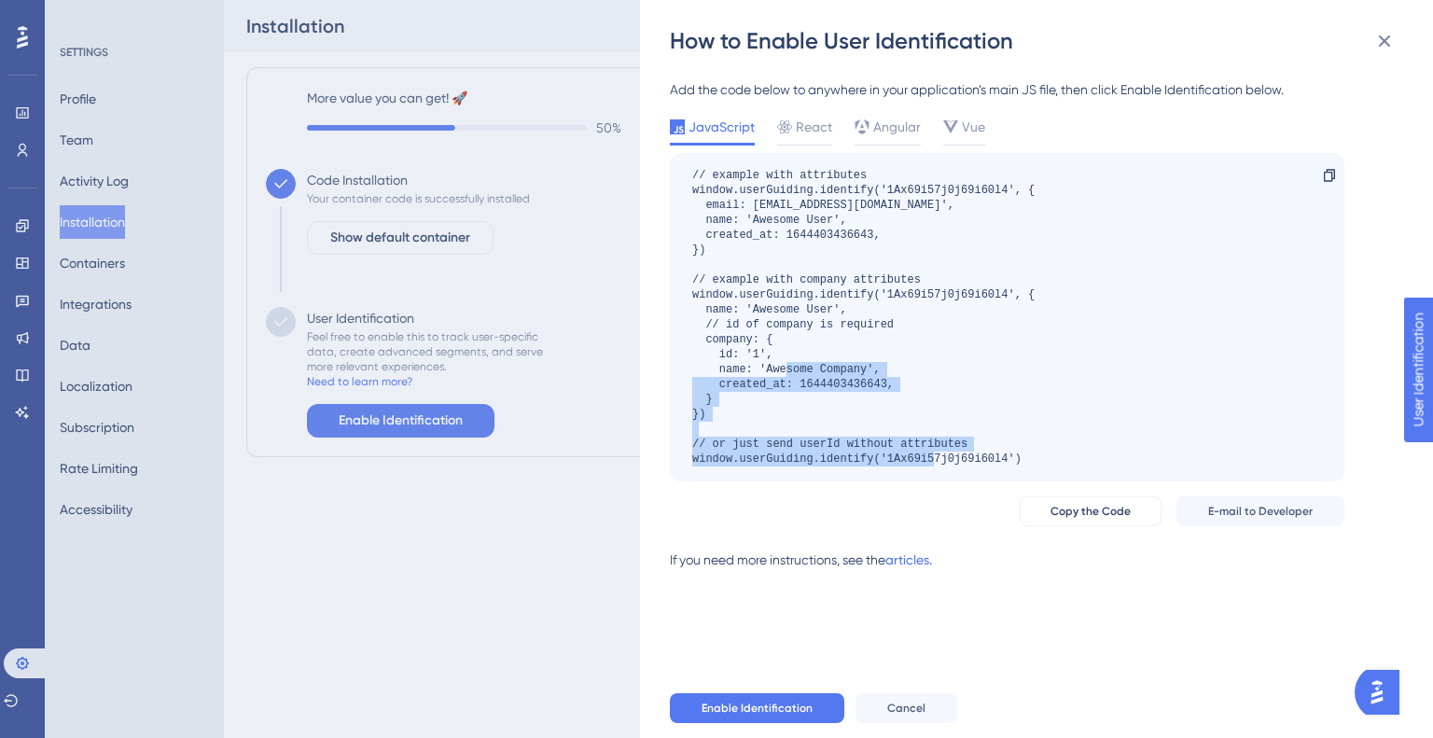
drag, startPoint x: 1008, startPoint y: 452, endPoint x: 909, endPoint y: 339, distance: 150.1
click at [865, 365] on div "// example with attributes window.userGuiding.identify('1Ax69i57j0j69i60l4', { …" at bounding box center [863, 317] width 342 height 299
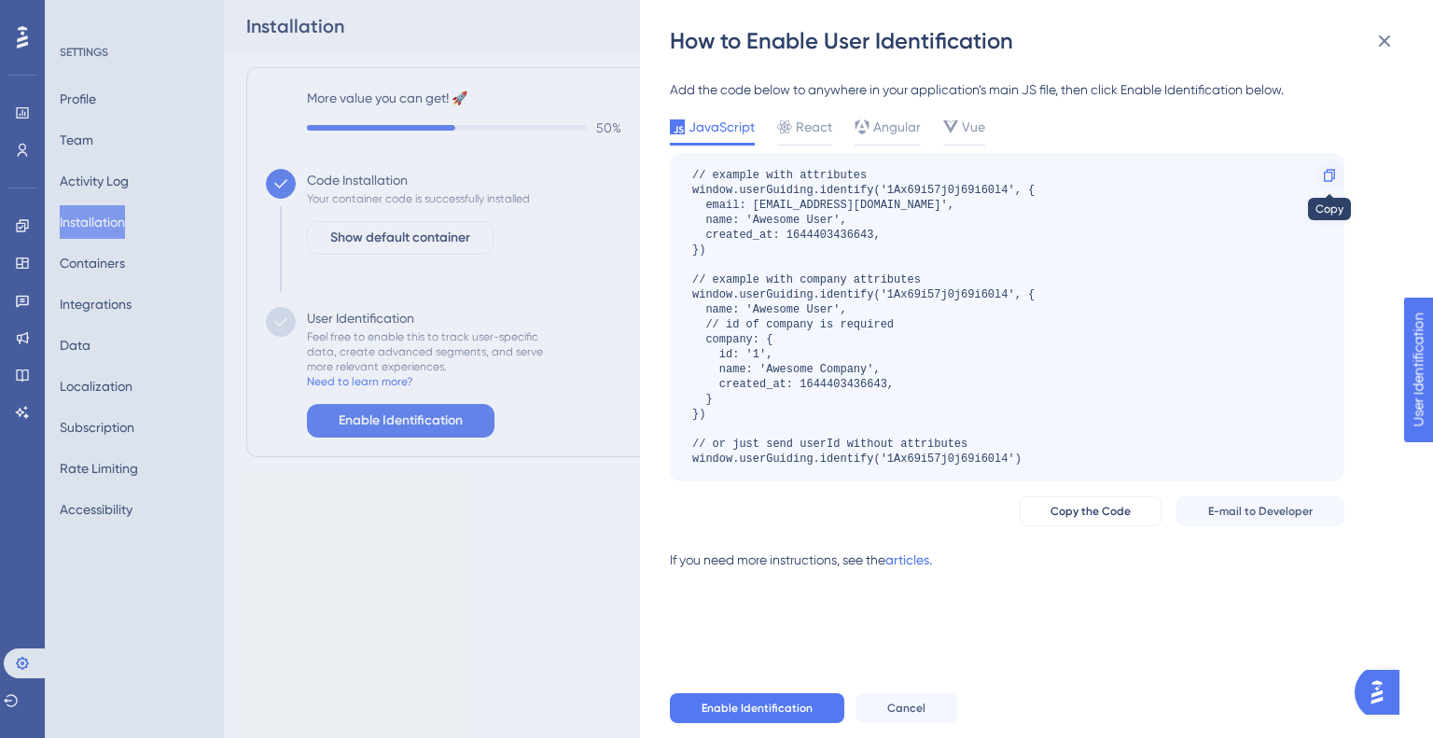
click at [1334, 176] on icon at bounding box center [1329, 175] width 11 height 12
click at [911, 141] on div "Angular" at bounding box center [888, 131] width 66 height 30
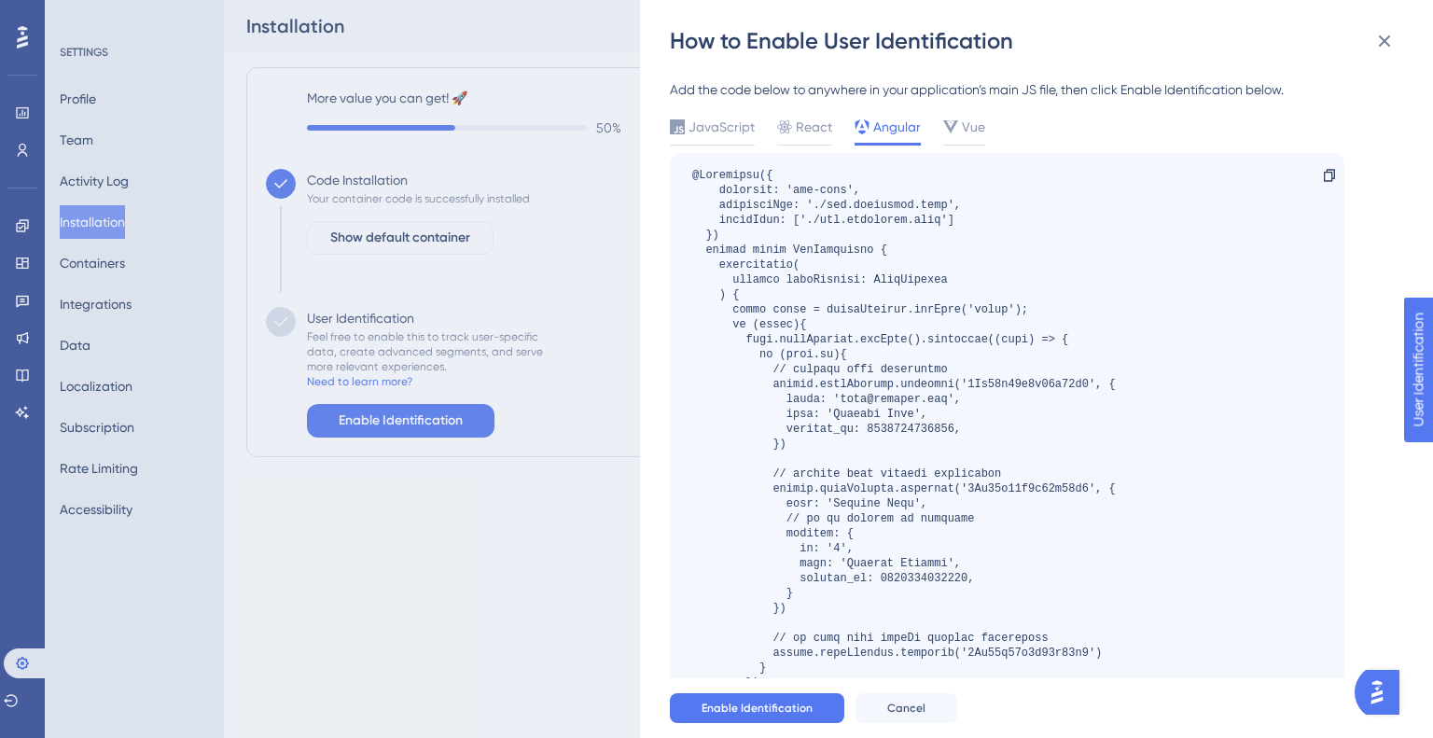
scroll to position [93, 0]
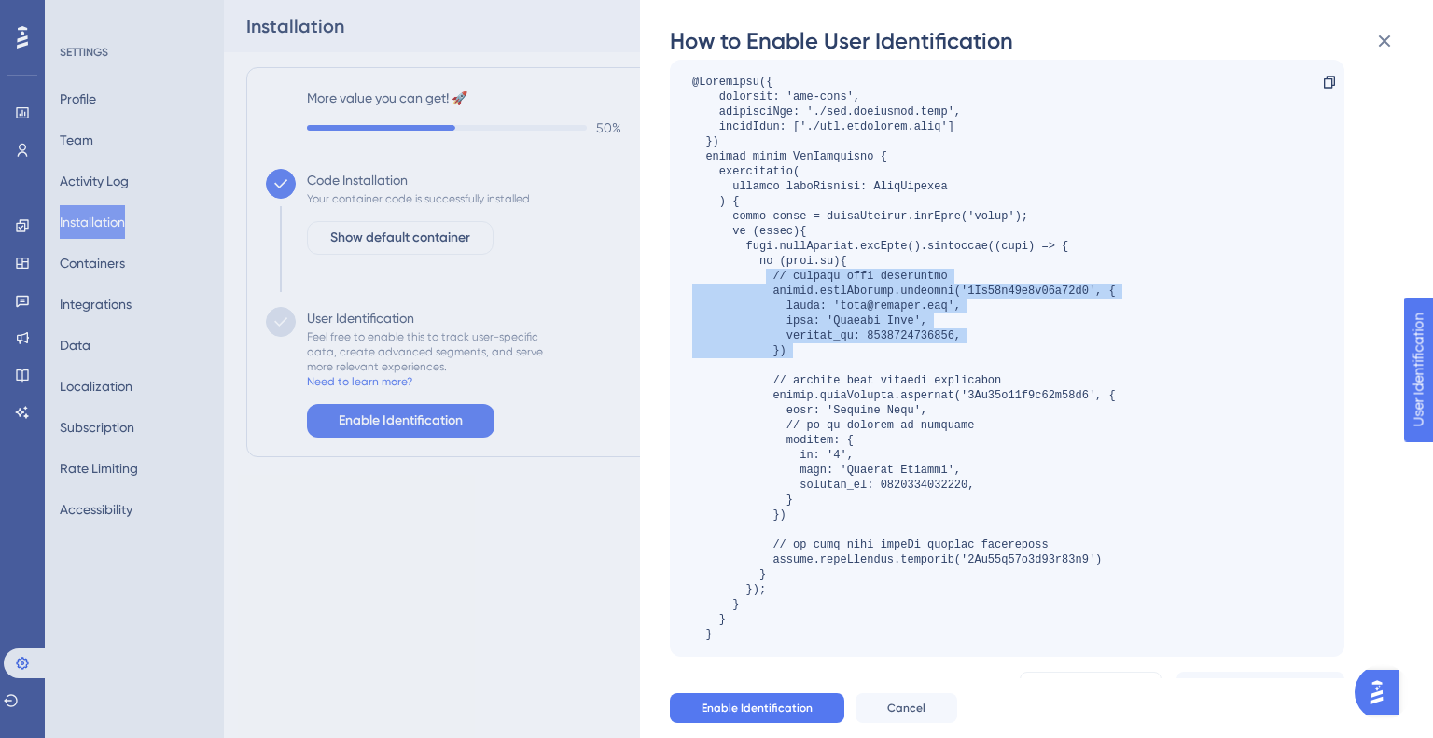
drag, startPoint x: 768, startPoint y: 283, endPoint x: 848, endPoint y: 371, distance: 119.6
click at [848, 371] on div at bounding box center [904, 358] width 424 height 567
click at [848, 369] on div at bounding box center [904, 358] width 424 height 567
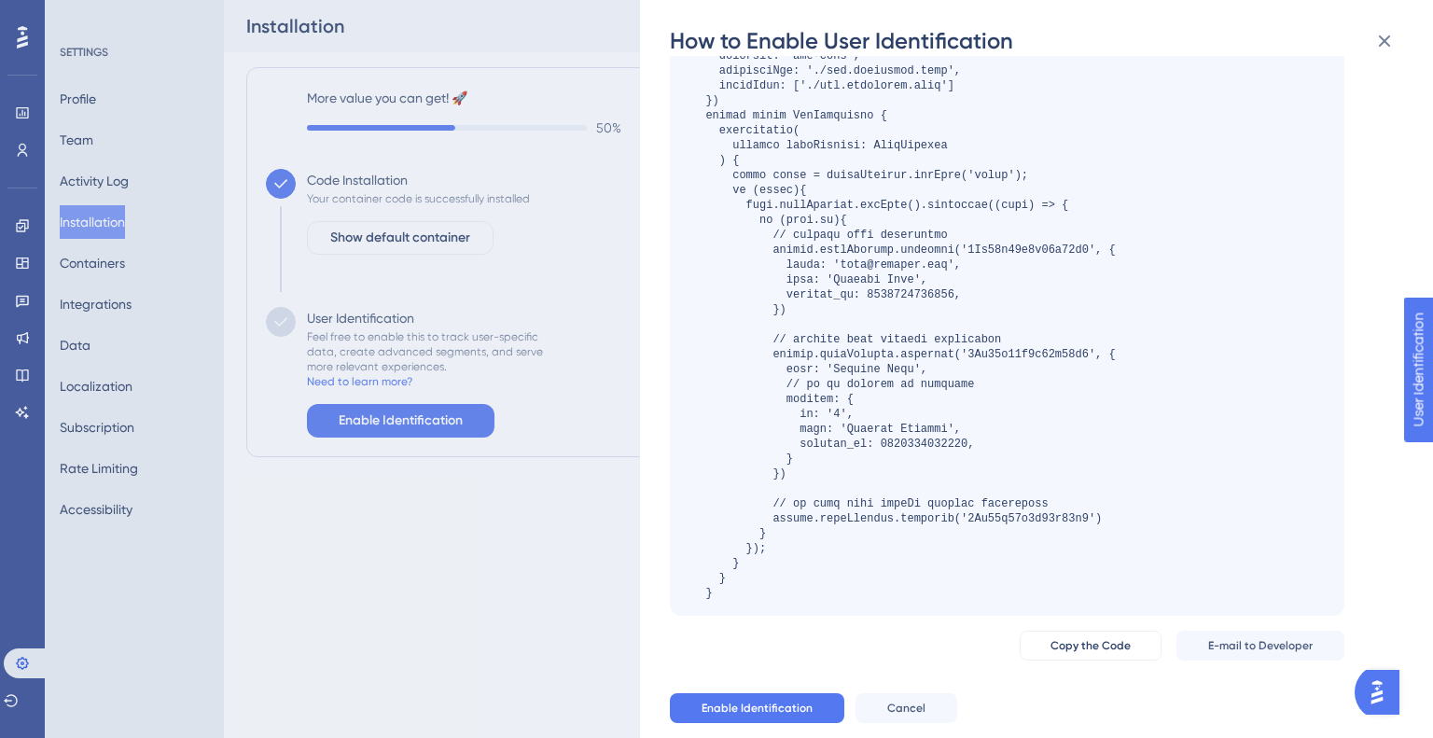
scroll to position [175, 0]
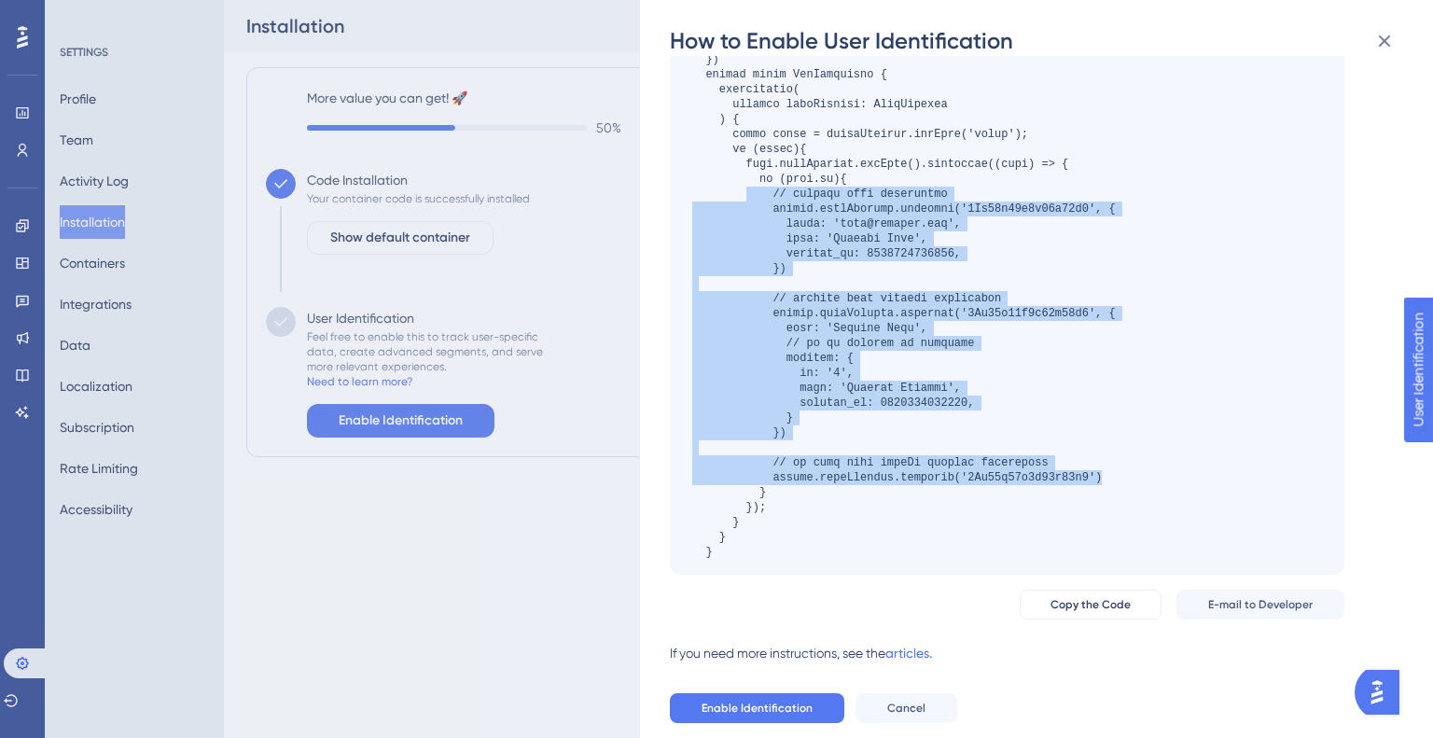
drag, startPoint x: 745, startPoint y: 198, endPoint x: 1132, endPoint y: 478, distance: 477.0
click at [1132, 478] on div "Copy" at bounding box center [1007, 276] width 675 height 597
copy div "// example with attributes window.userGuiding.identify('1Ax69i57j0j69i60l4', { …"
click at [912, 655] on link "articles." at bounding box center [908, 660] width 47 height 37
